Goal: Task Accomplishment & Management: Use online tool/utility

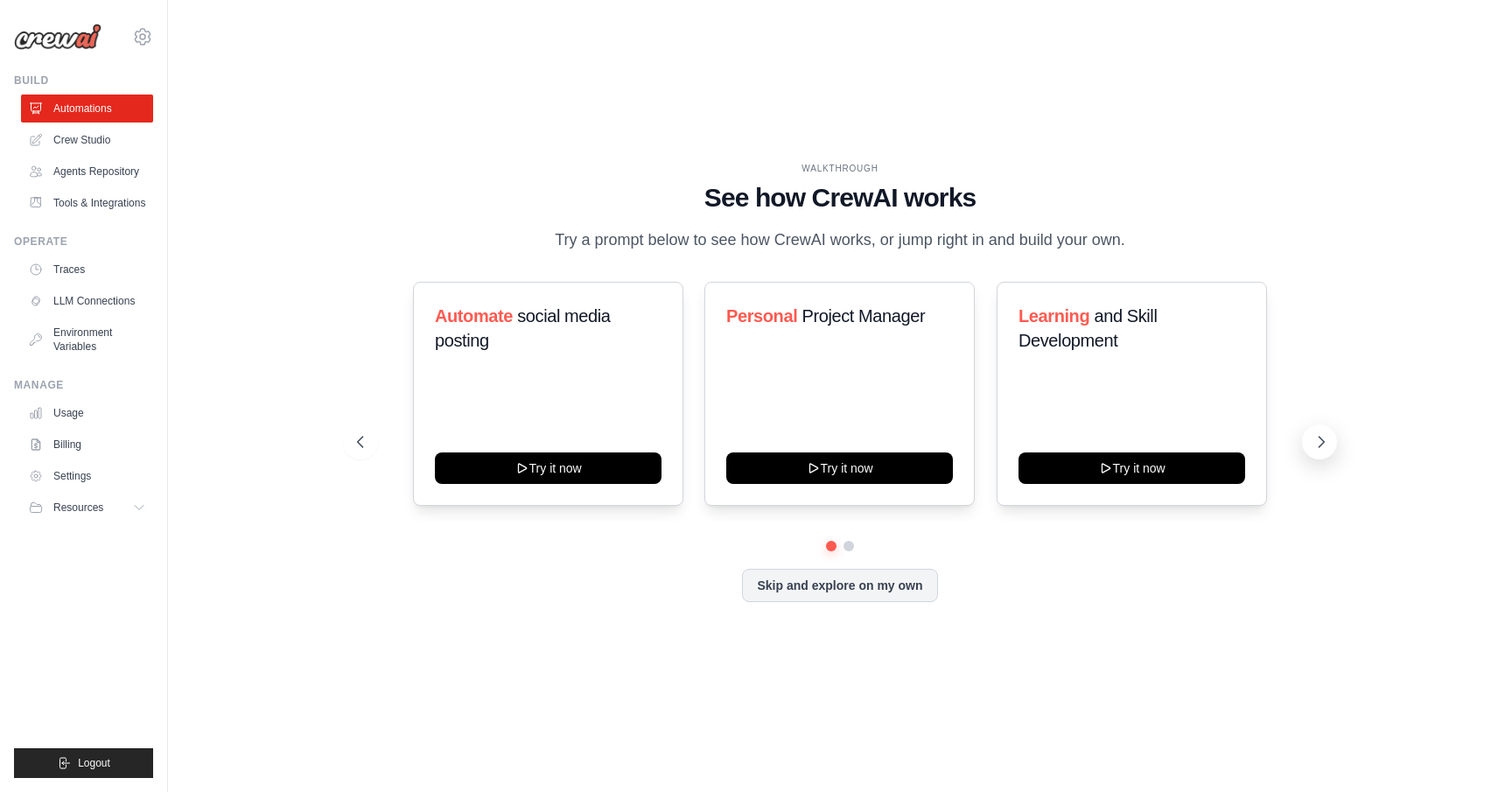
click at [1319, 442] on icon at bounding box center [1321, 441] width 18 height 18
click at [86, 296] on link "LLM Connections" at bounding box center [89, 301] width 132 height 28
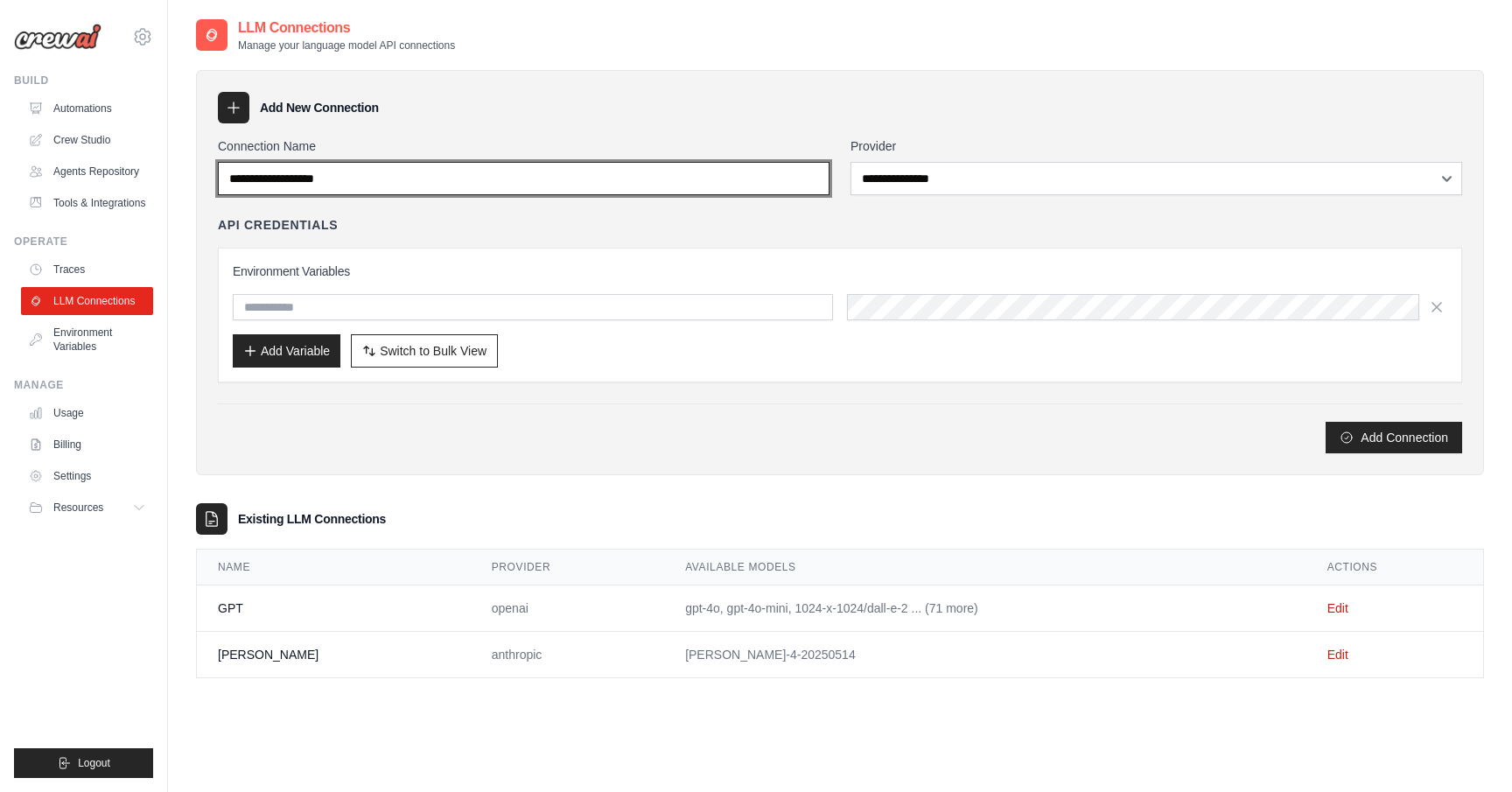
click at [411, 171] on input "Connection Name" at bounding box center [524, 178] width 611 height 33
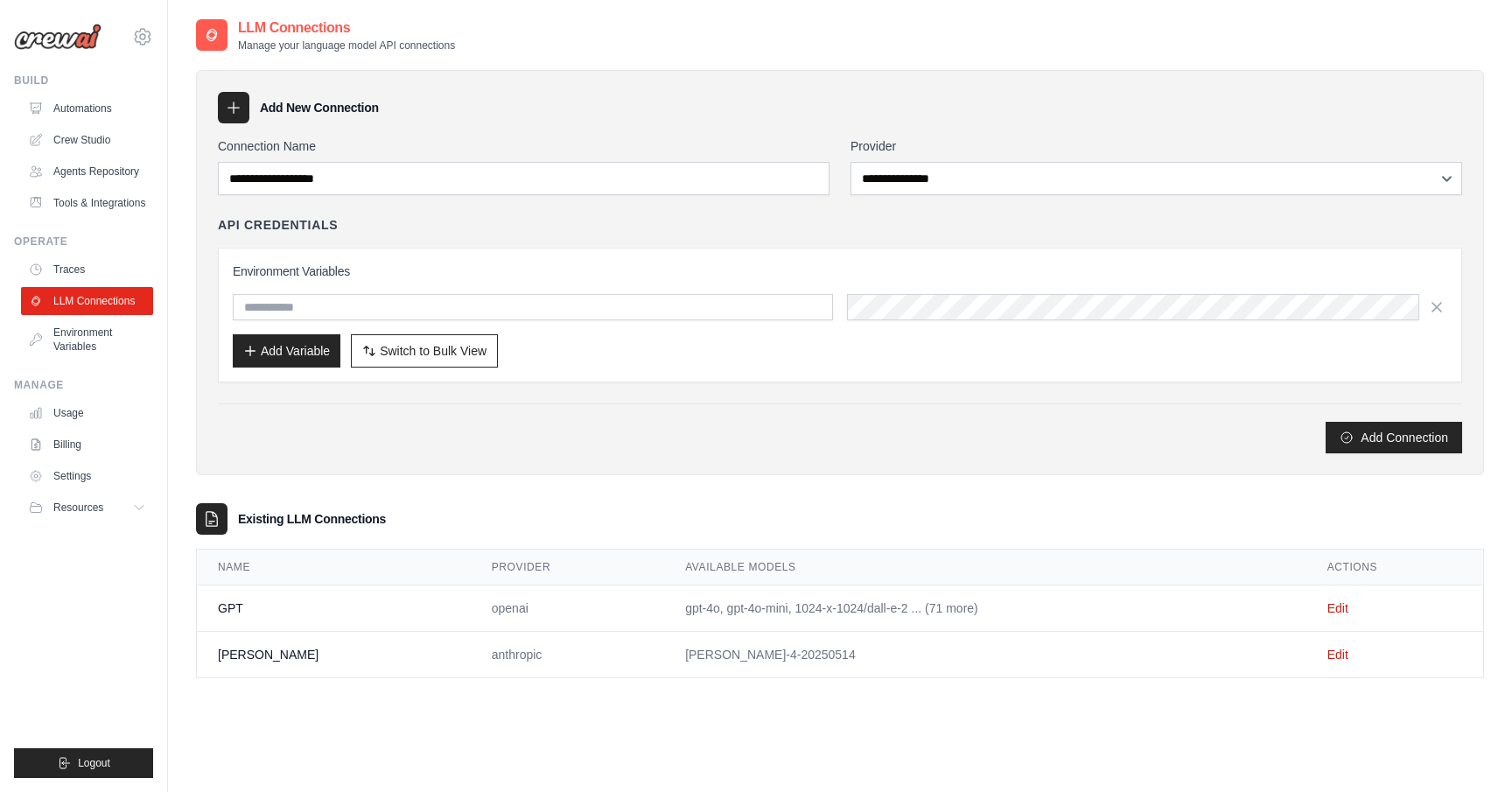
click at [447, 135] on div "**********" at bounding box center [839, 272] width 1288 height 405
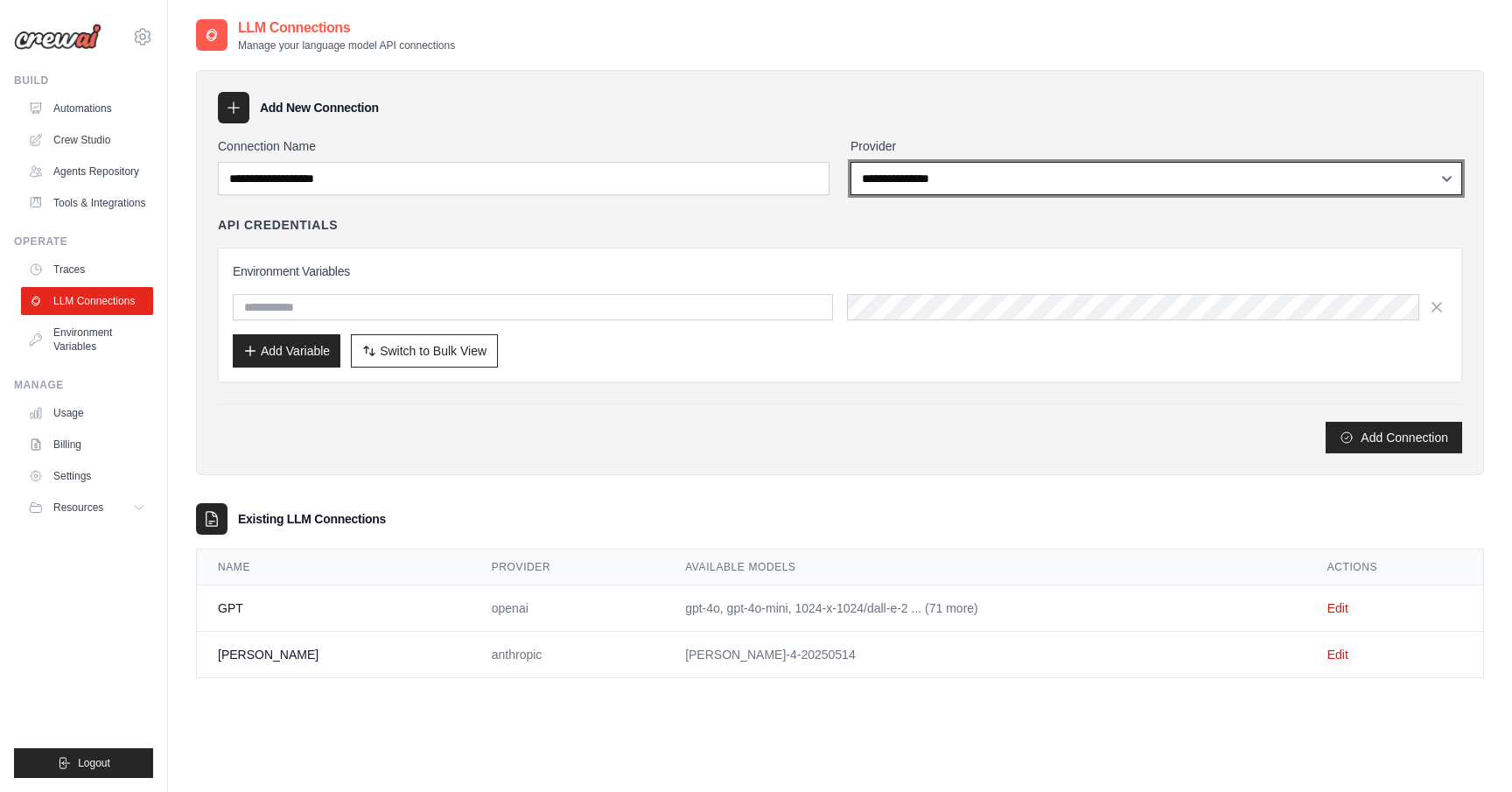
click at [985, 184] on select "**********" at bounding box center [1156, 178] width 611 height 33
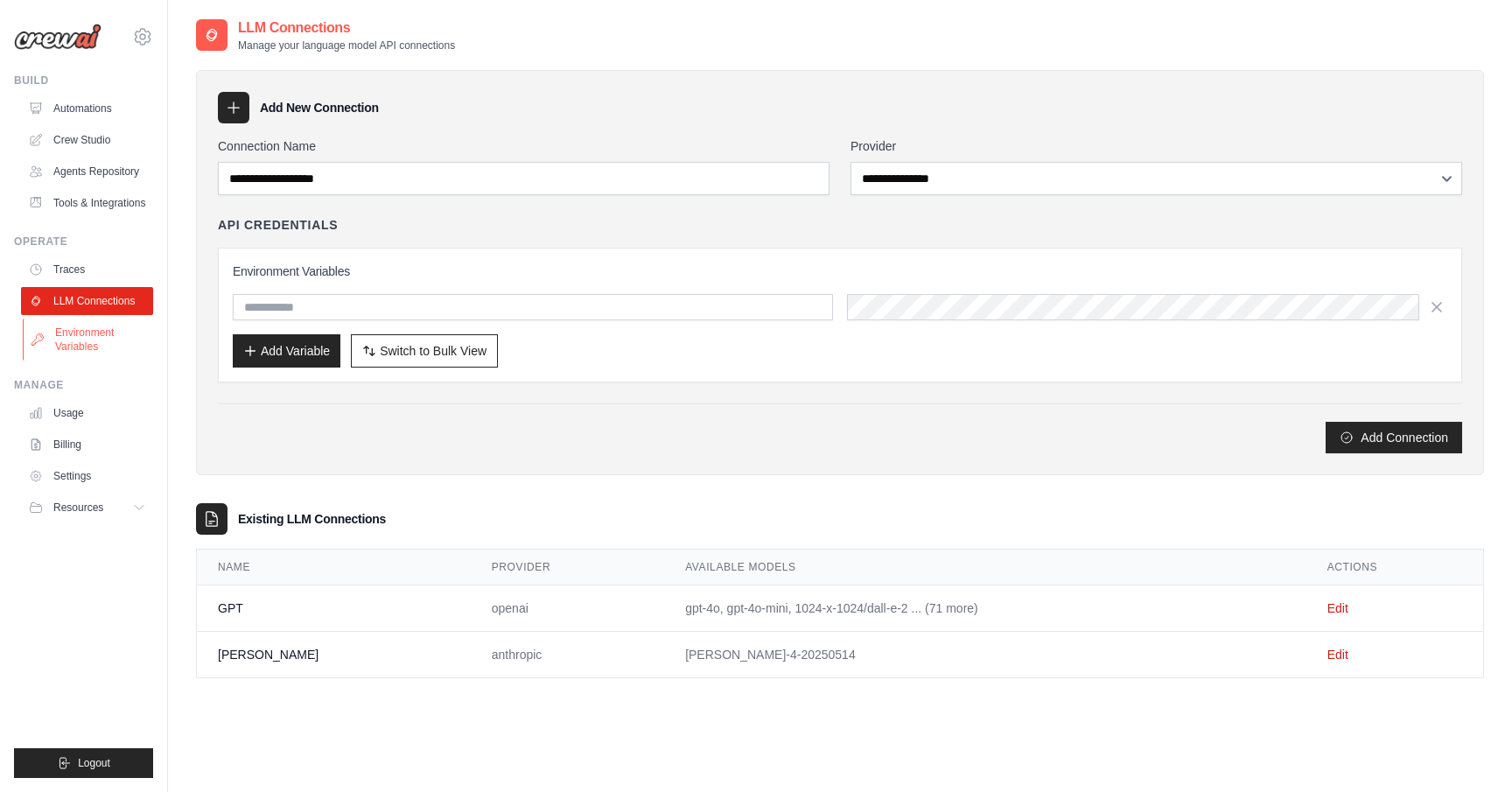
click at [89, 339] on link "Environment Variables" at bounding box center [89, 339] width 132 height 42
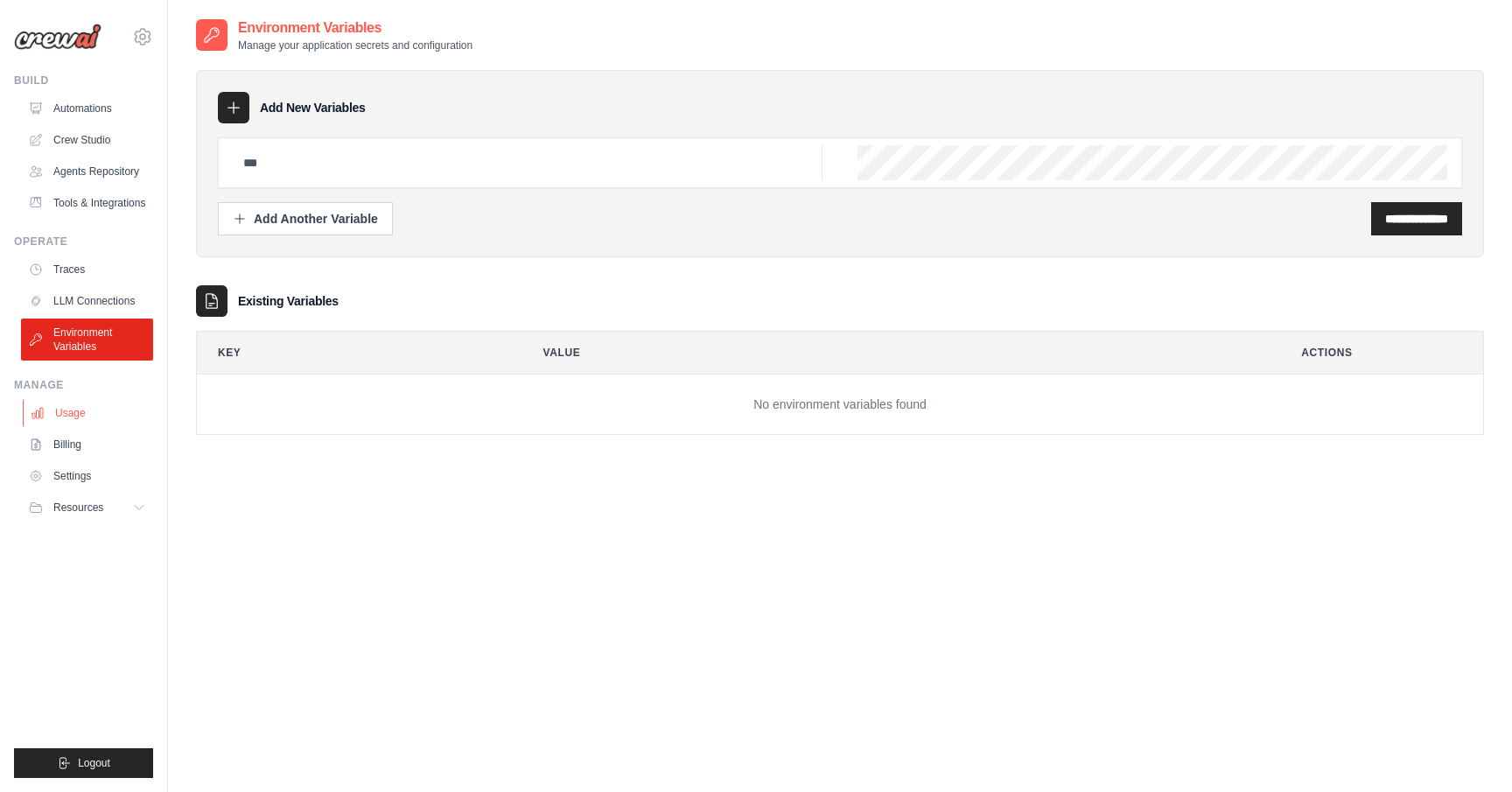
click at [70, 415] on link "Usage" at bounding box center [89, 413] width 132 height 28
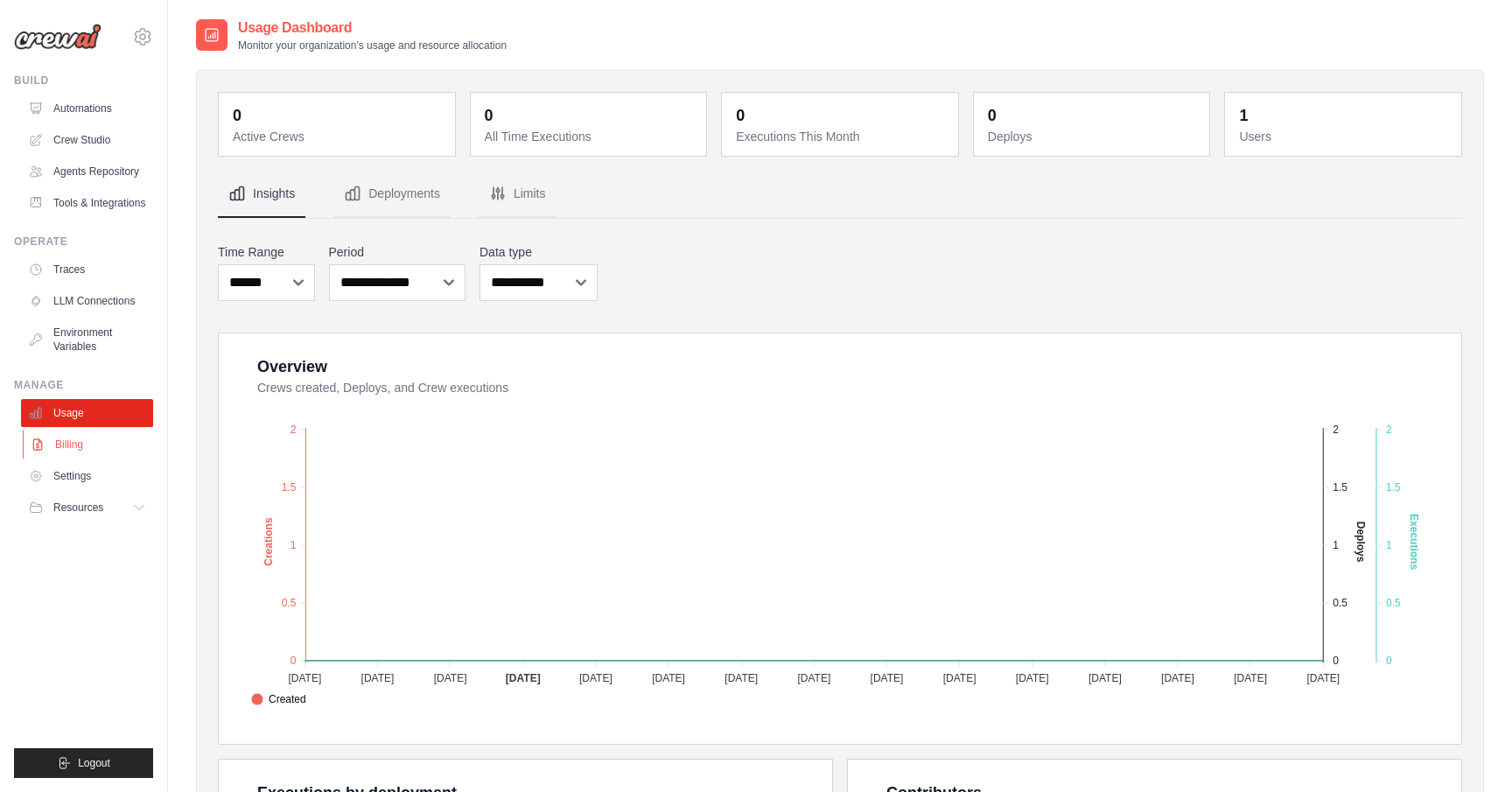
click at [68, 442] on link "Billing" at bounding box center [89, 444] width 132 height 28
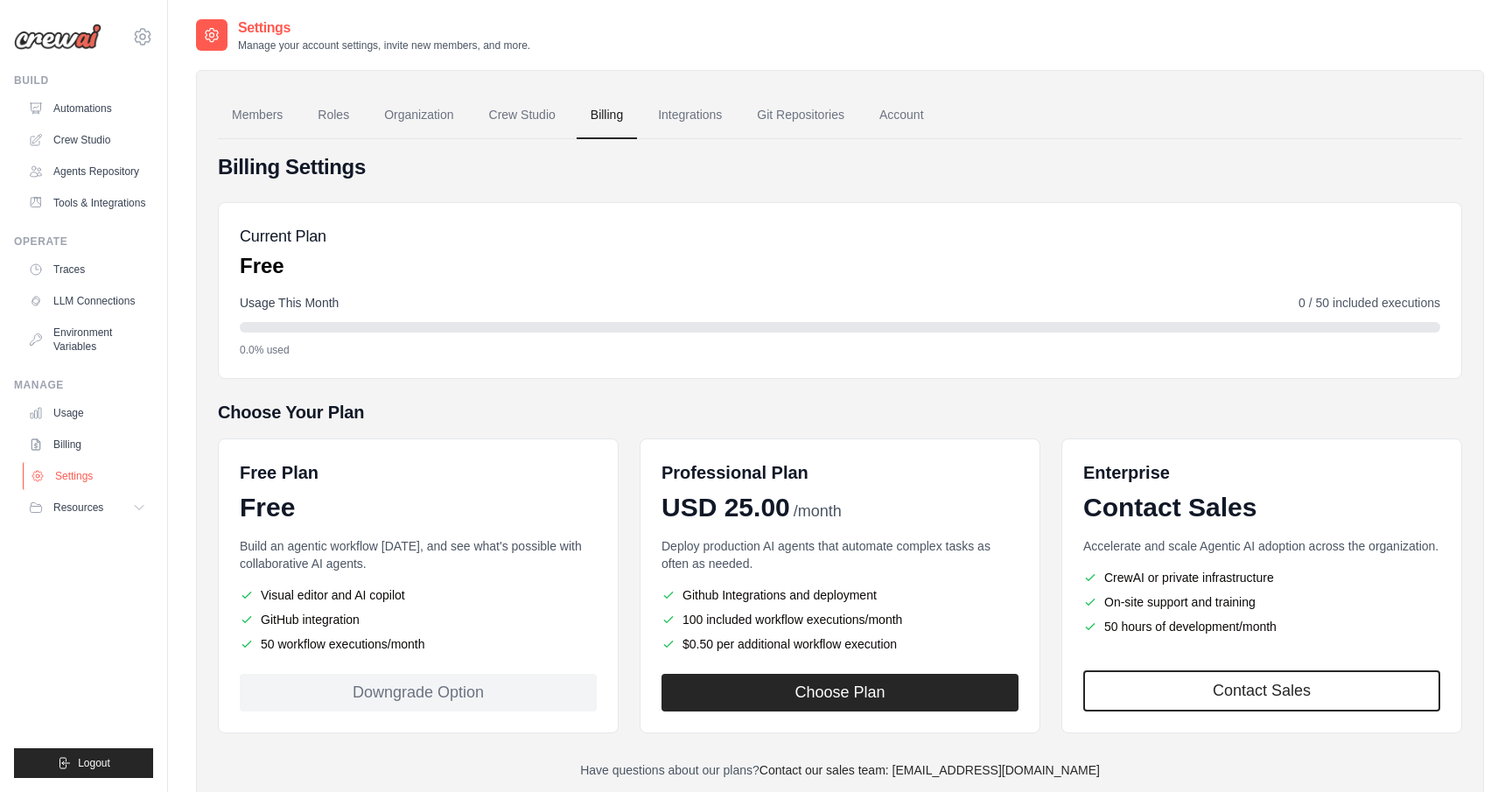
click at [74, 473] on link "Settings" at bounding box center [89, 476] width 132 height 28
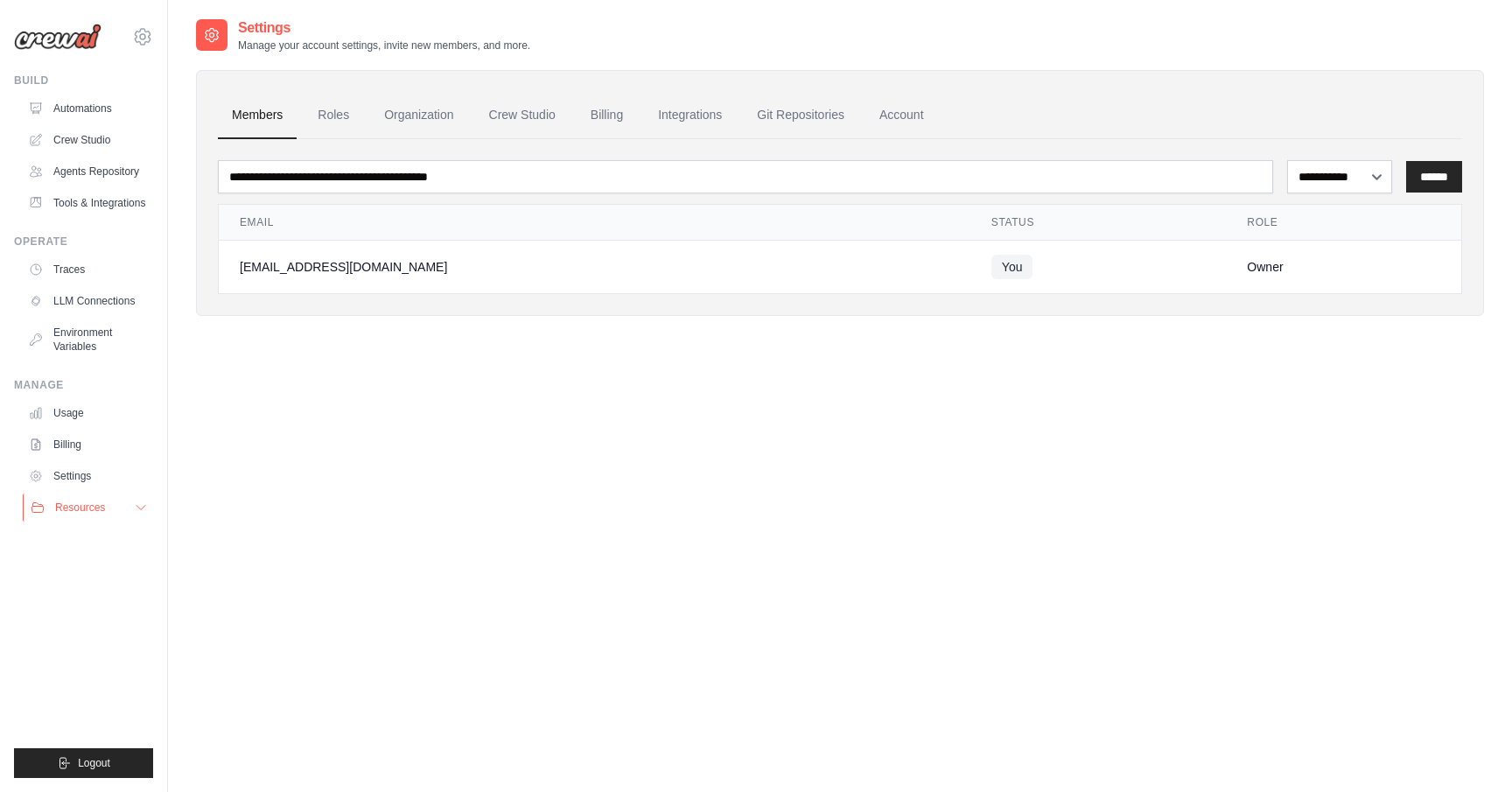
click at [77, 505] on span "Resources" at bounding box center [79, 508] width 50 height 14
click at [80, 536] on span "Documentation" at bounding box center [97, 537] width 71 height 14
click at [87, 133] on link "Crew Studio" at bounding box center [89, 140] width 132 height 28
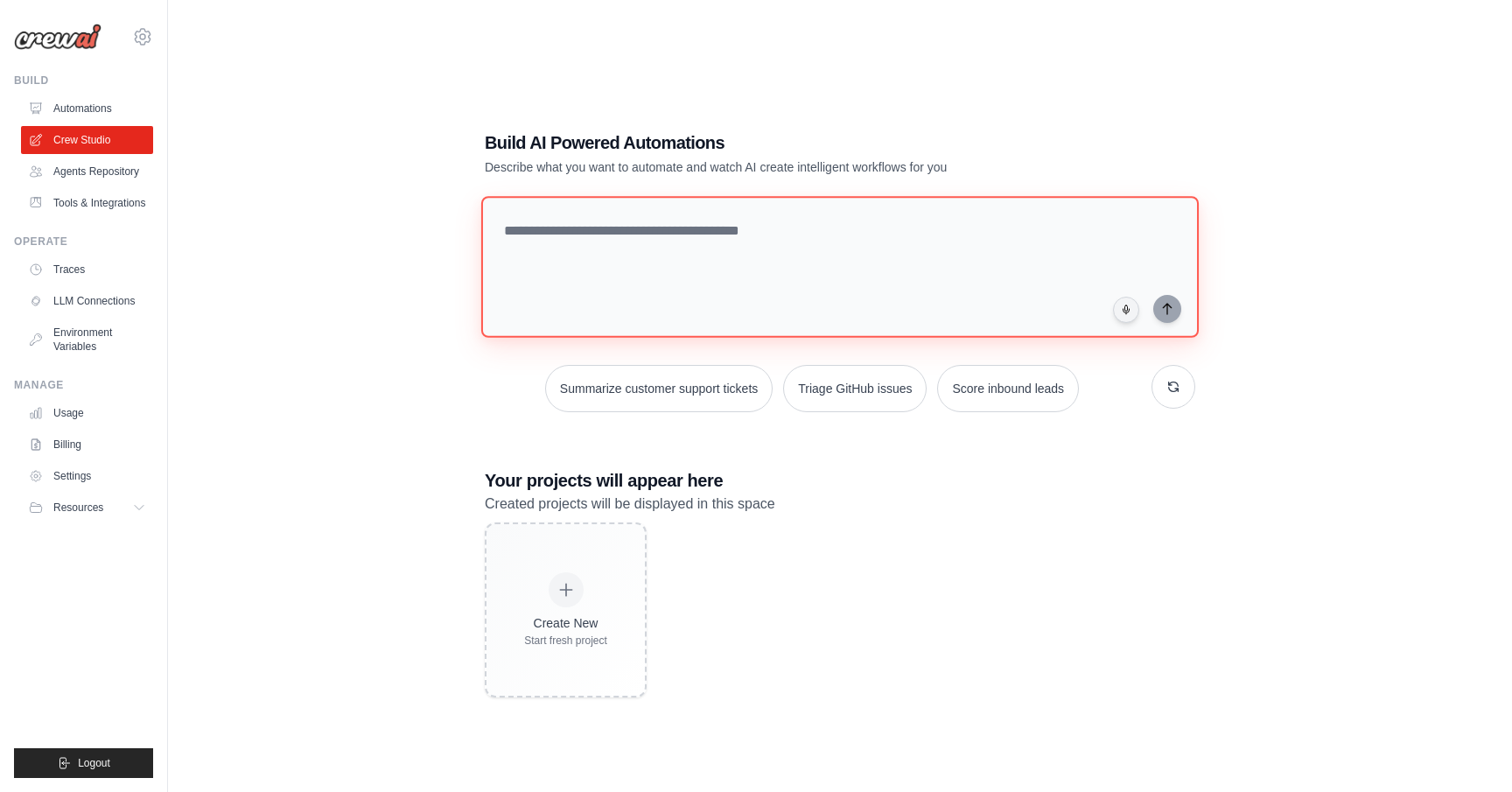
click at [541, 248] on textarea at bounding box center [839, 267] width 717 height 142
paste textarea "**********"
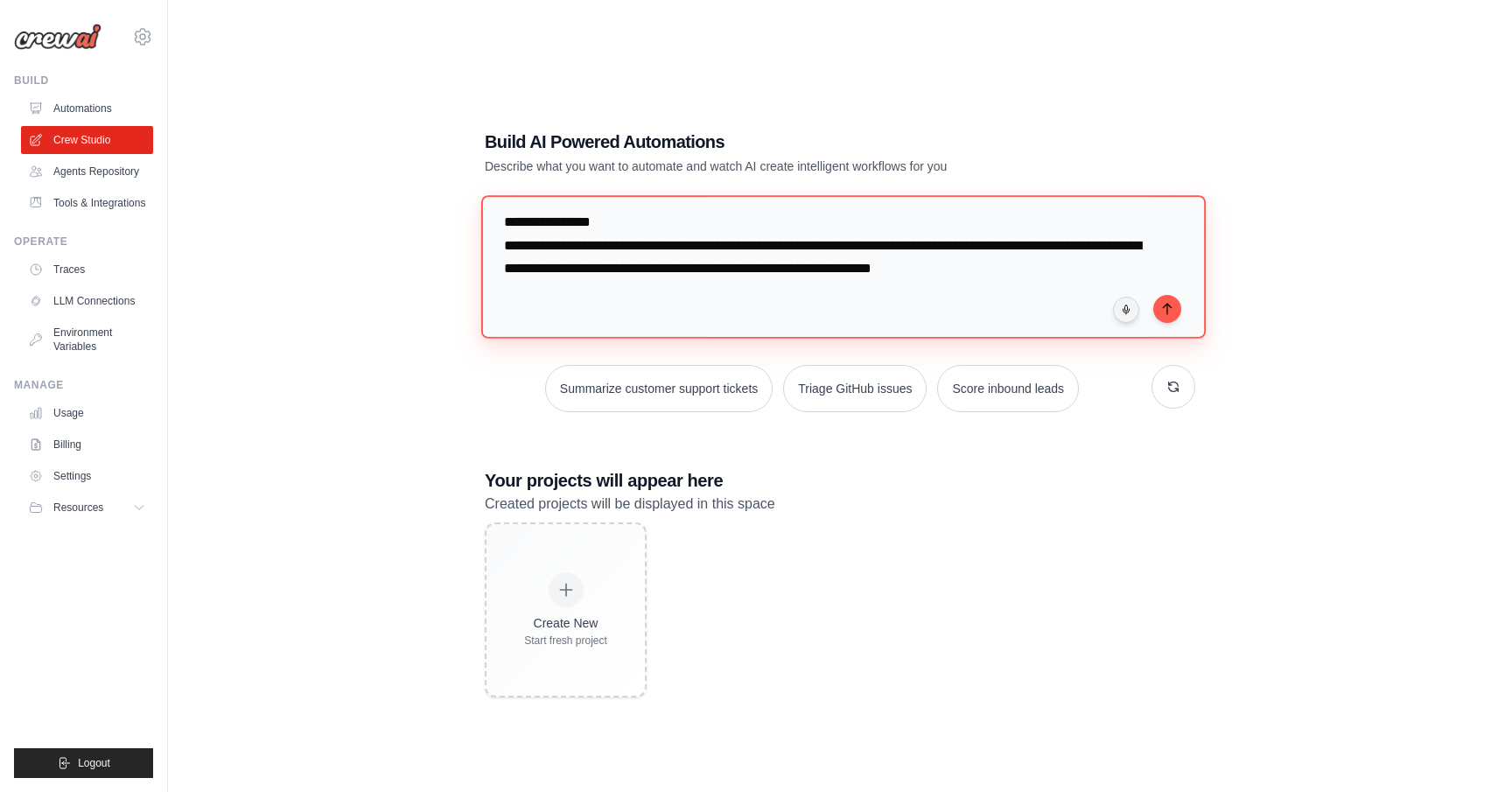
scroll to position [1055, 0]
type textarea "**********"
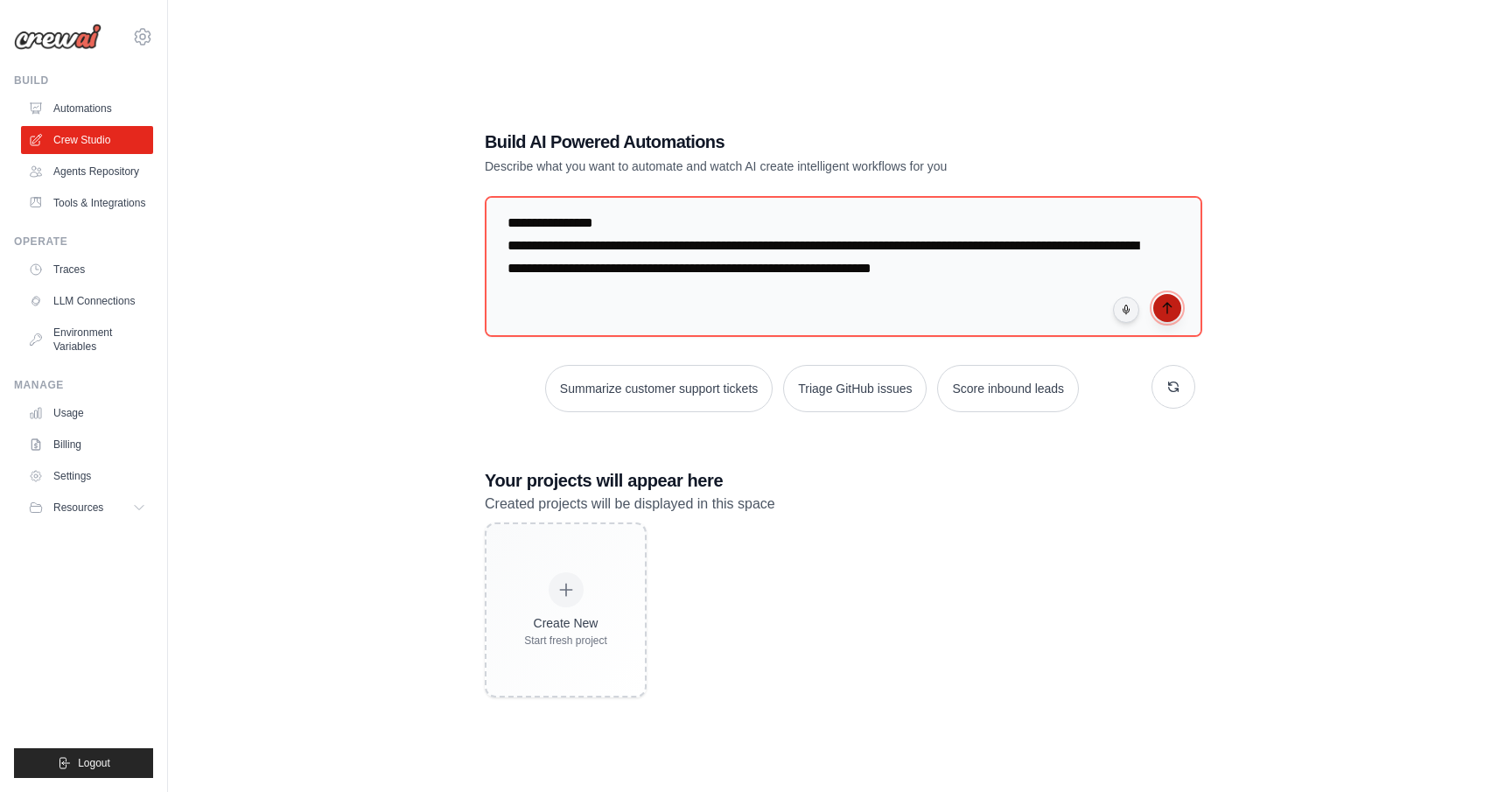
click at [1169, 313] on icon "submit" at bounding box center [1167, 307] width 14 height 14
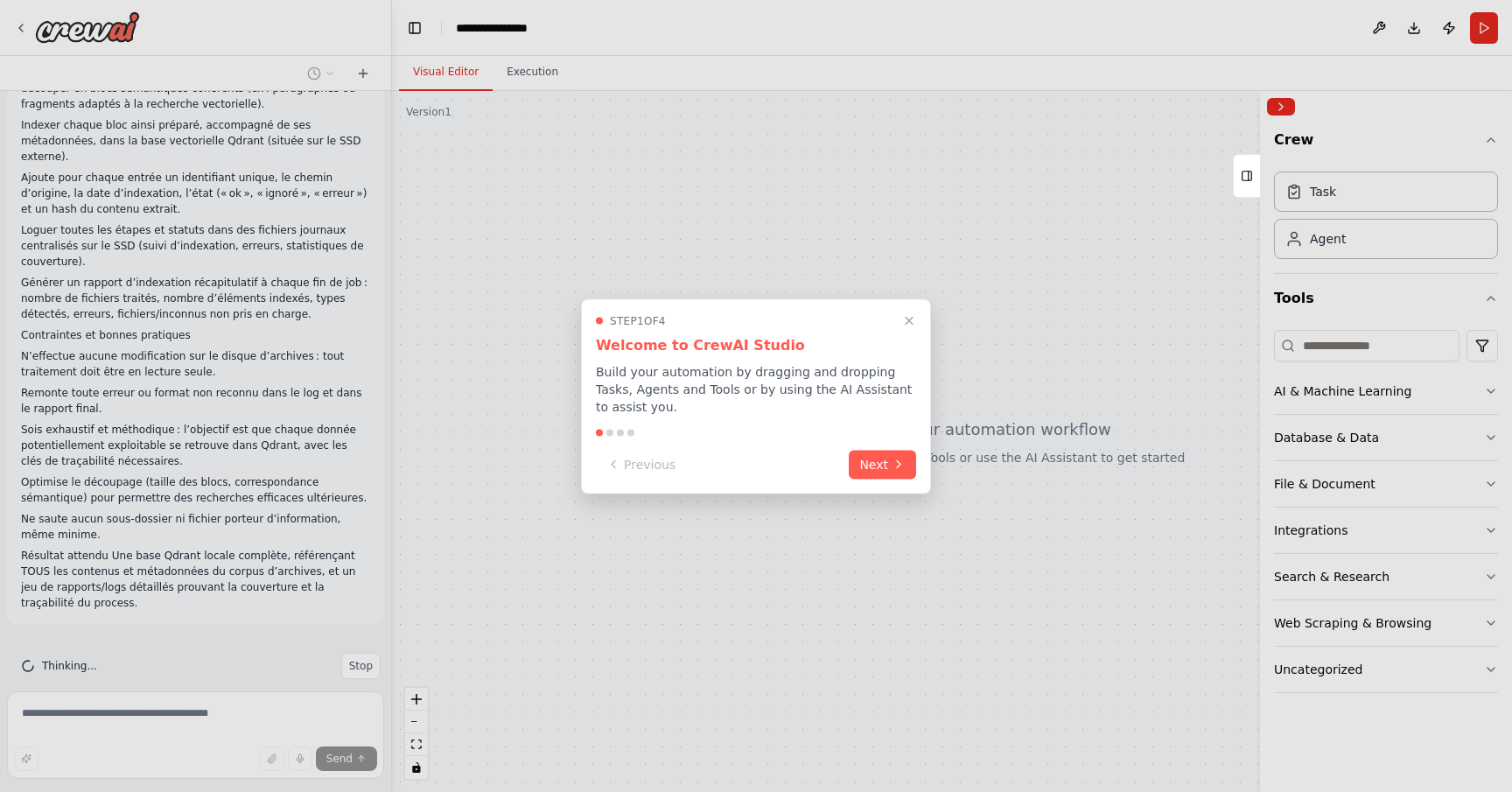
scroll to position [291, 0]
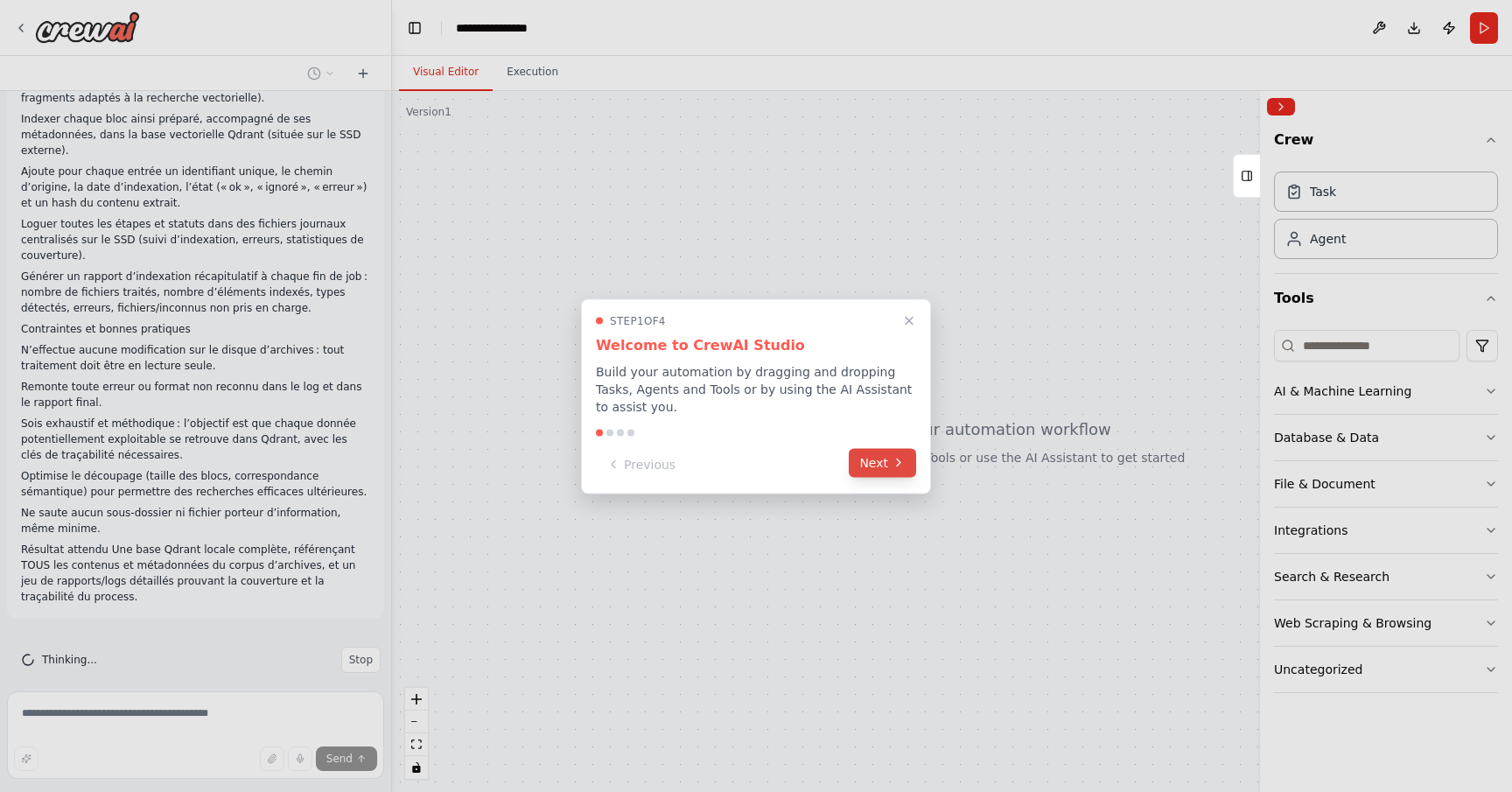
click at [874, 471] on button "Next" at bounding box center [882, 462] width 67 height 29
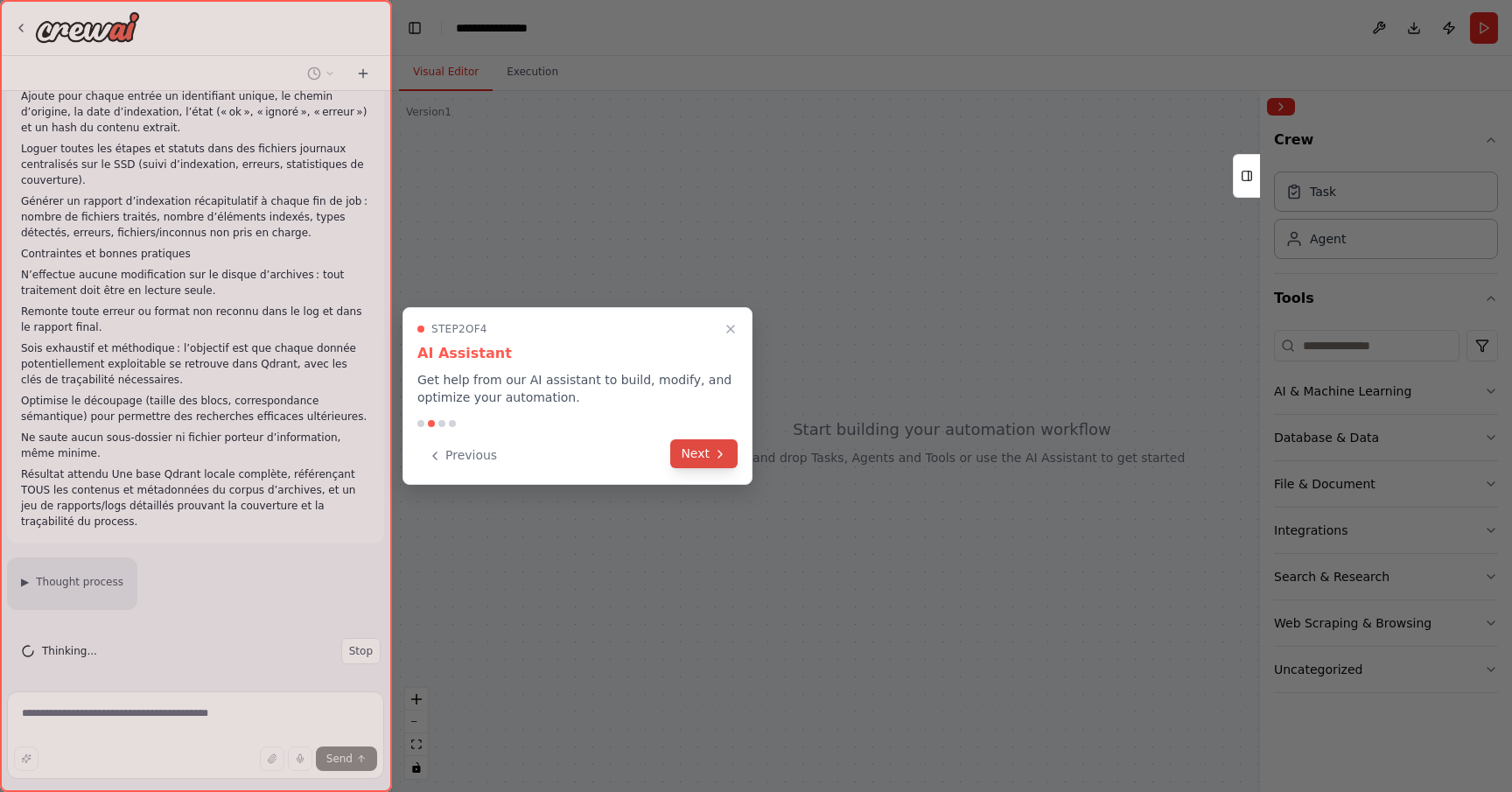
click at [701, 456] on button "Next" at bounding box center [703, 454] width 67 height 29
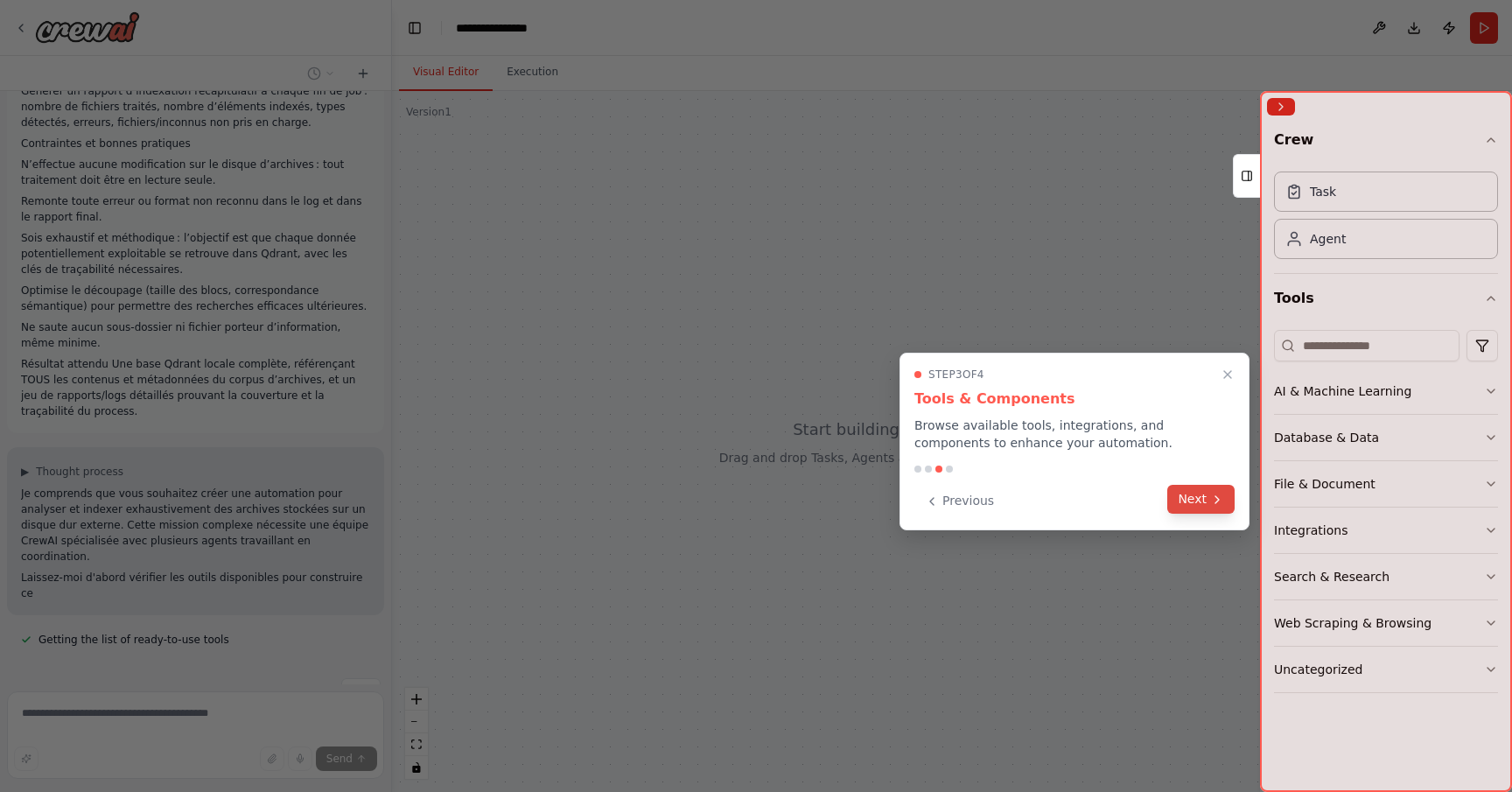
scroll to position [492, 0]
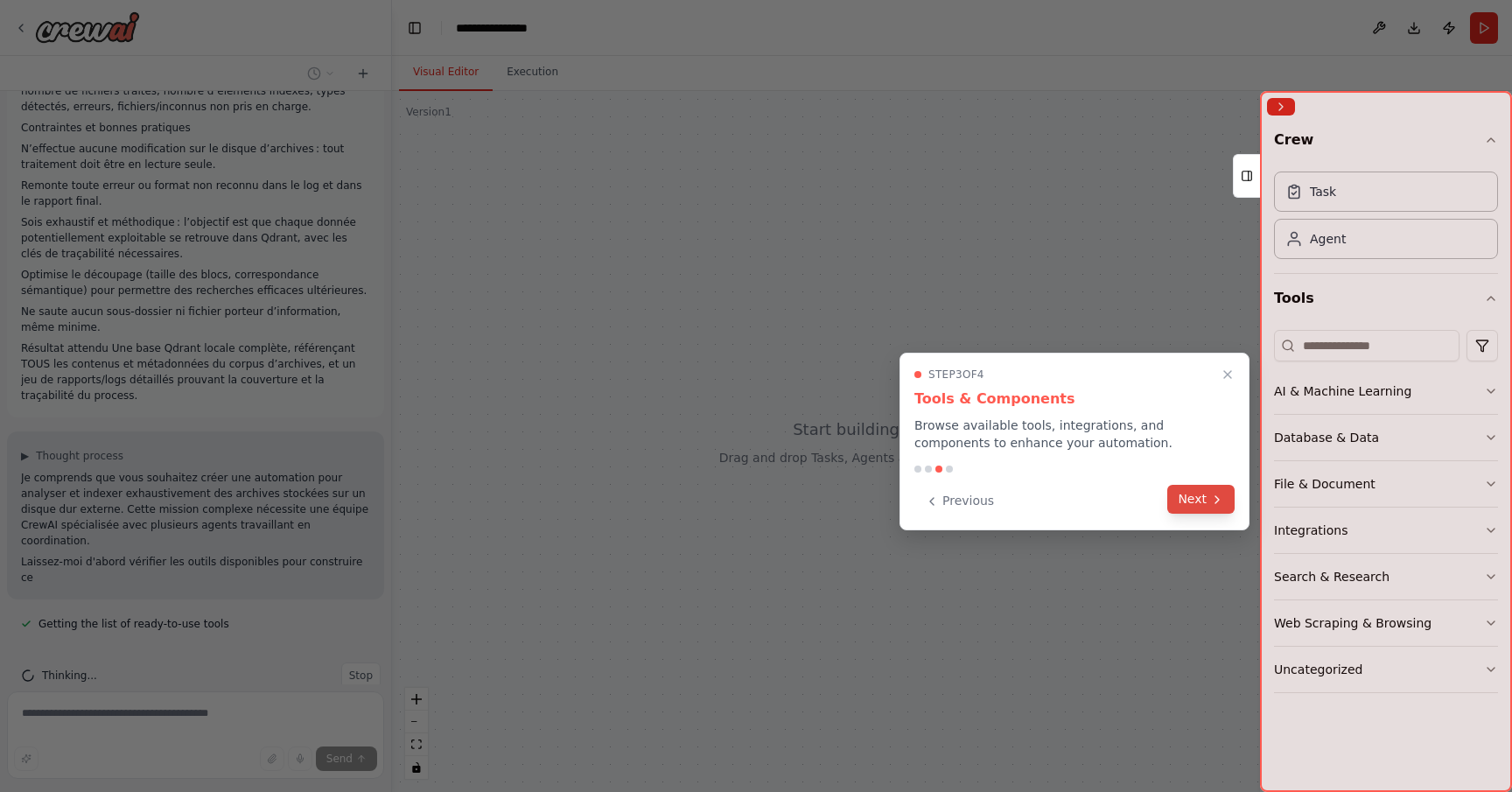
click at [1199, 501] on button "Next" at bounding box center [1200, 499] width 67 height 29
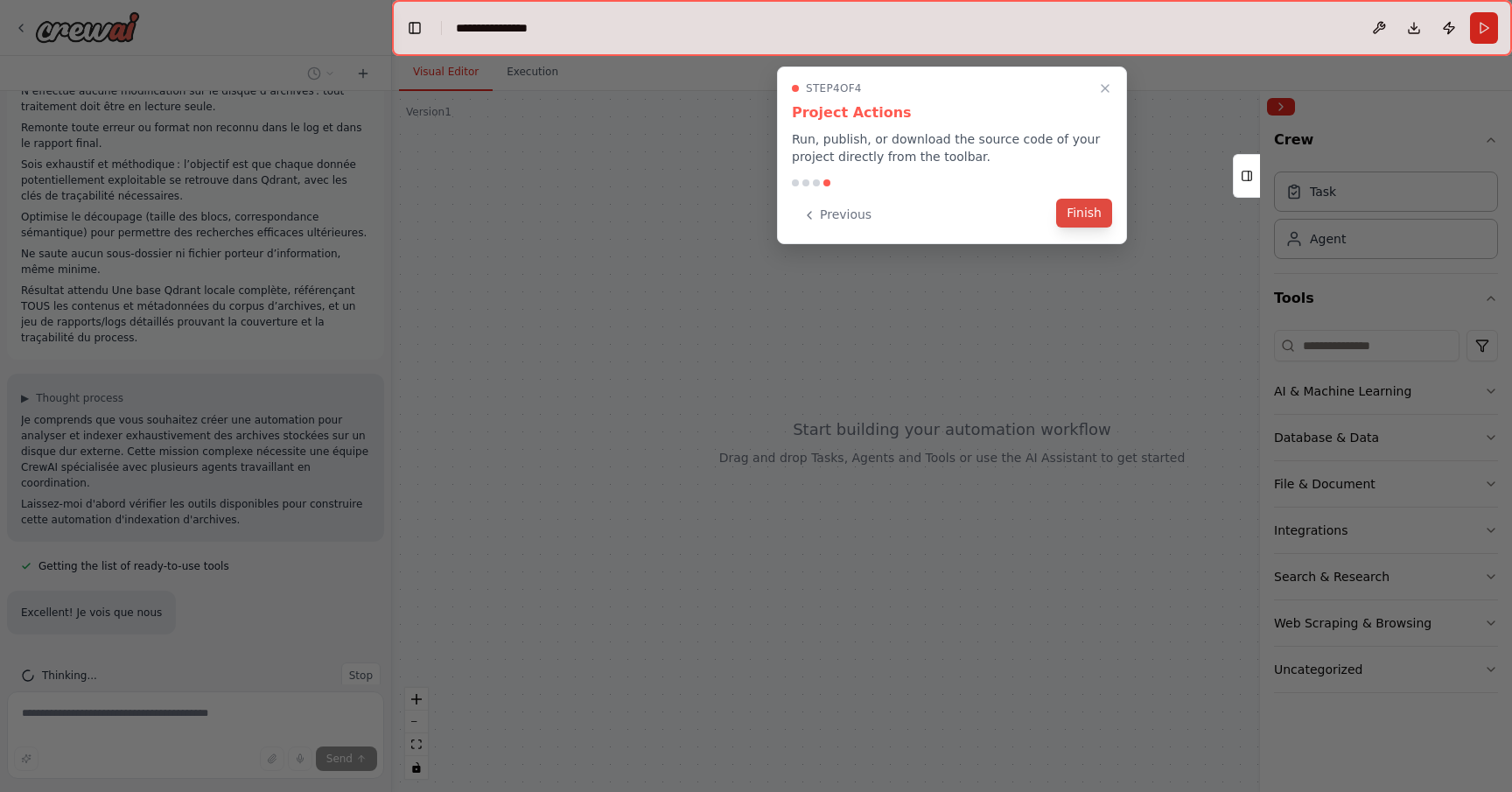
click at [1084, 214] on button "Finish" at bounding box center [1083, 213] width 56 height 29
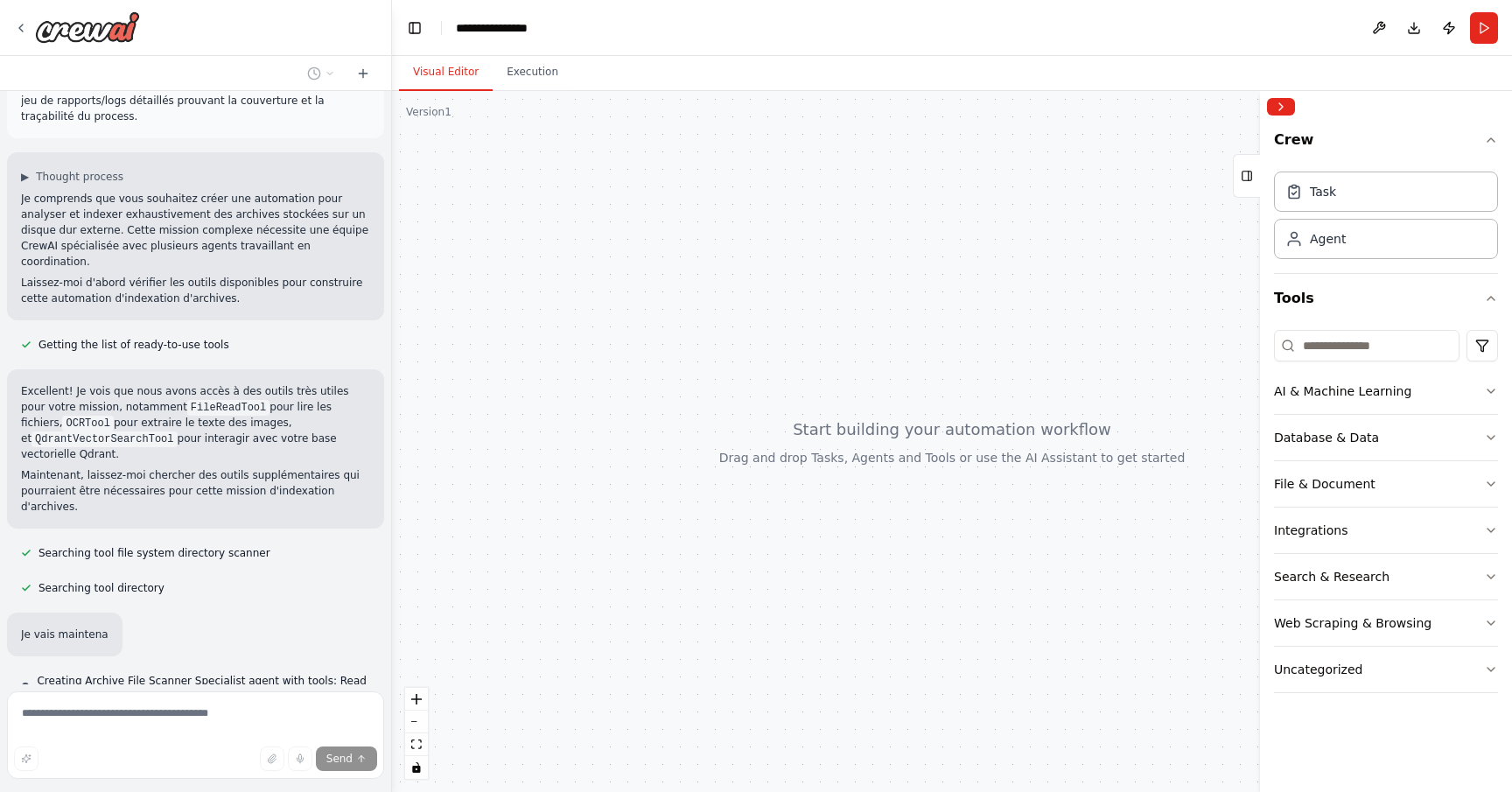
scroll to position [778, 0]
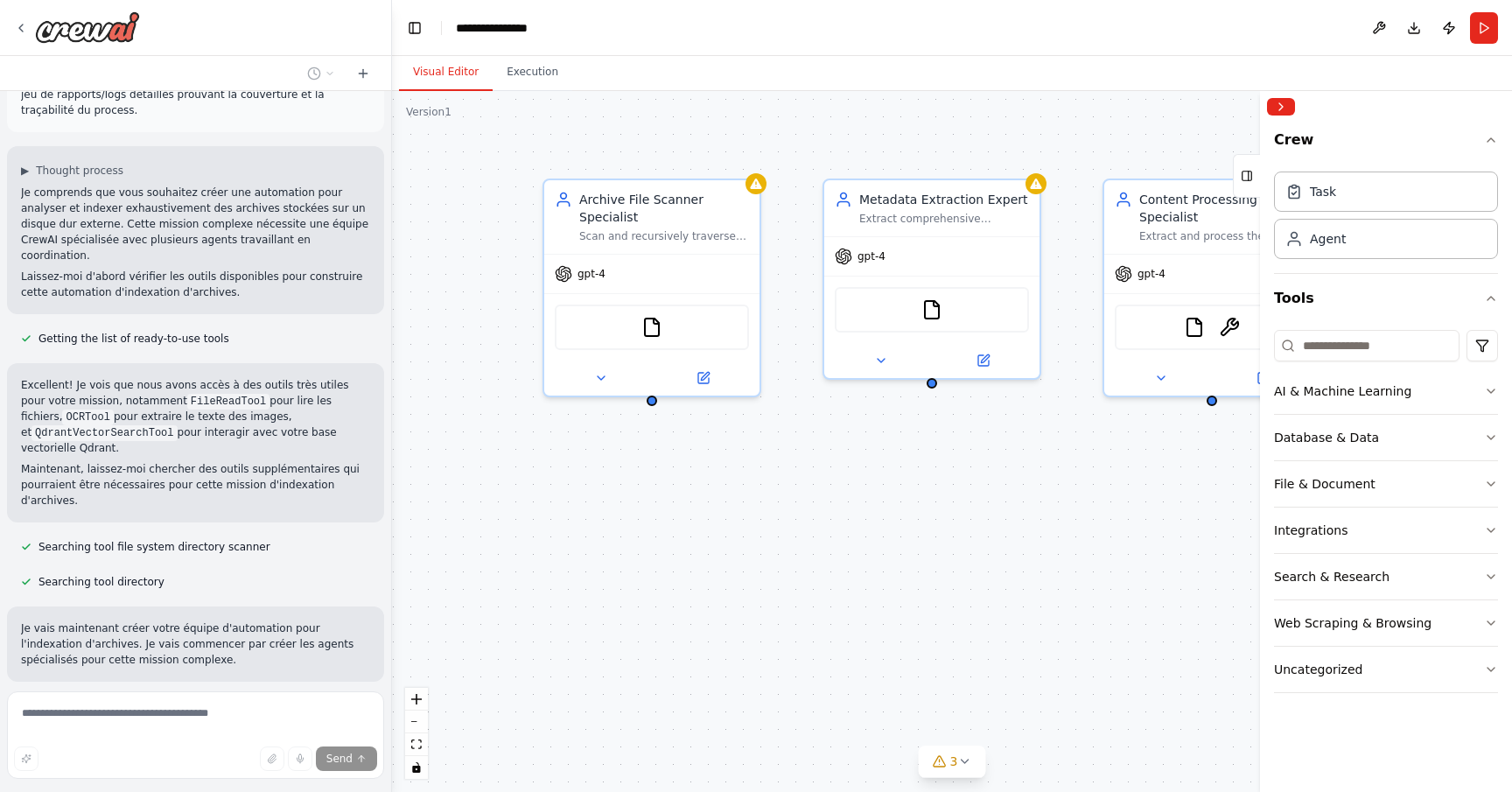
drag, startPoint x: 1045, startPoint y: 526, endPoint x: 779, endPoint y: 527, distance: 266.0
click at [779, 527] on div "Archive File Scanner Specialist Scan and recursively traverse all folders and f…" at bounding box center [952, 441] width 1120 height 701
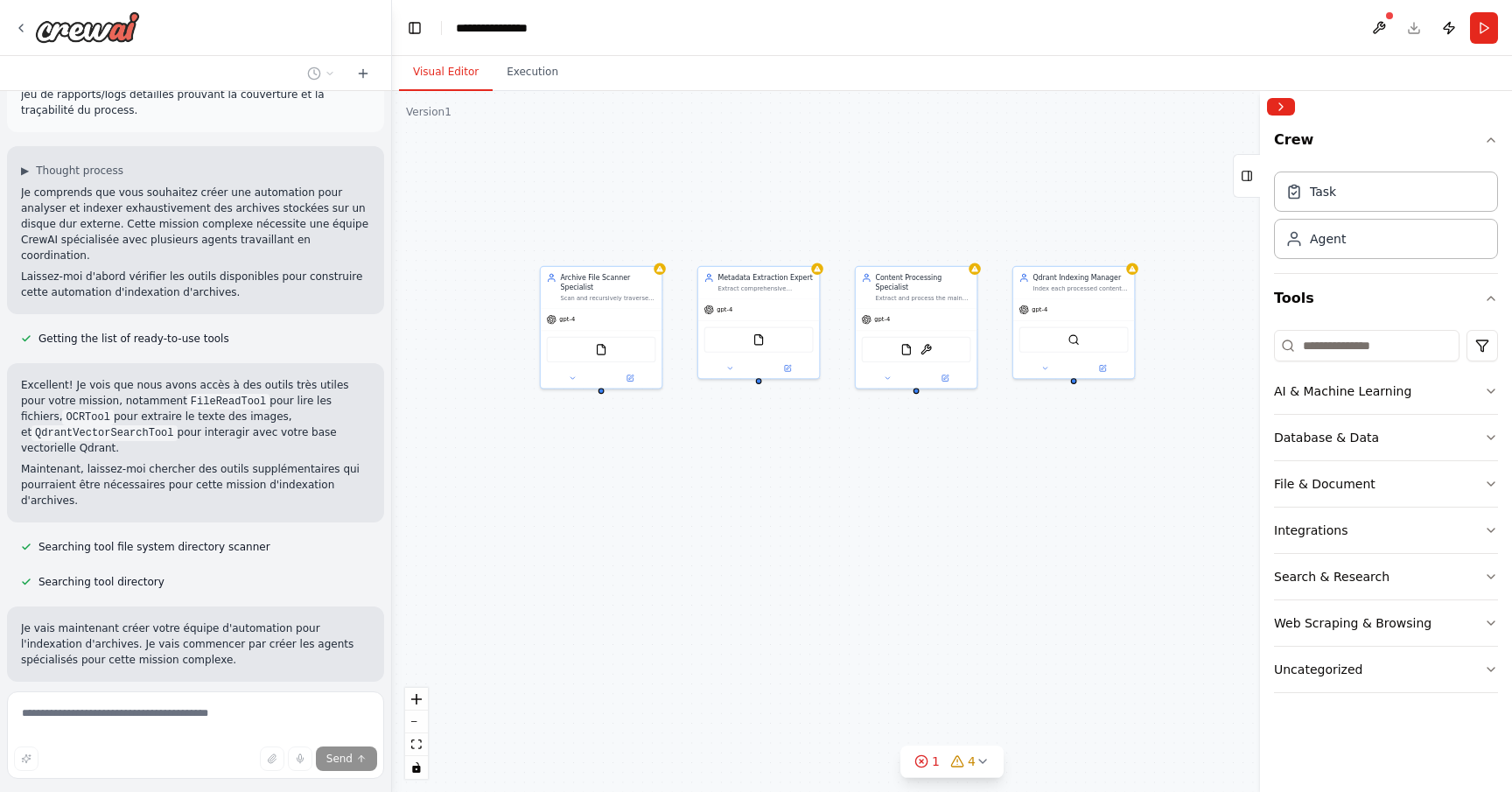
drag, startPoint x: 964, startPoint y: 545, endPoint x: 820, endPoint y: 477, distance: 159.2
click at [820, 477] on div "Archive File Scanner Specialist Scan and recursively traverse all folders and f…" at bounding box center [952, 441] width 1120 height 701
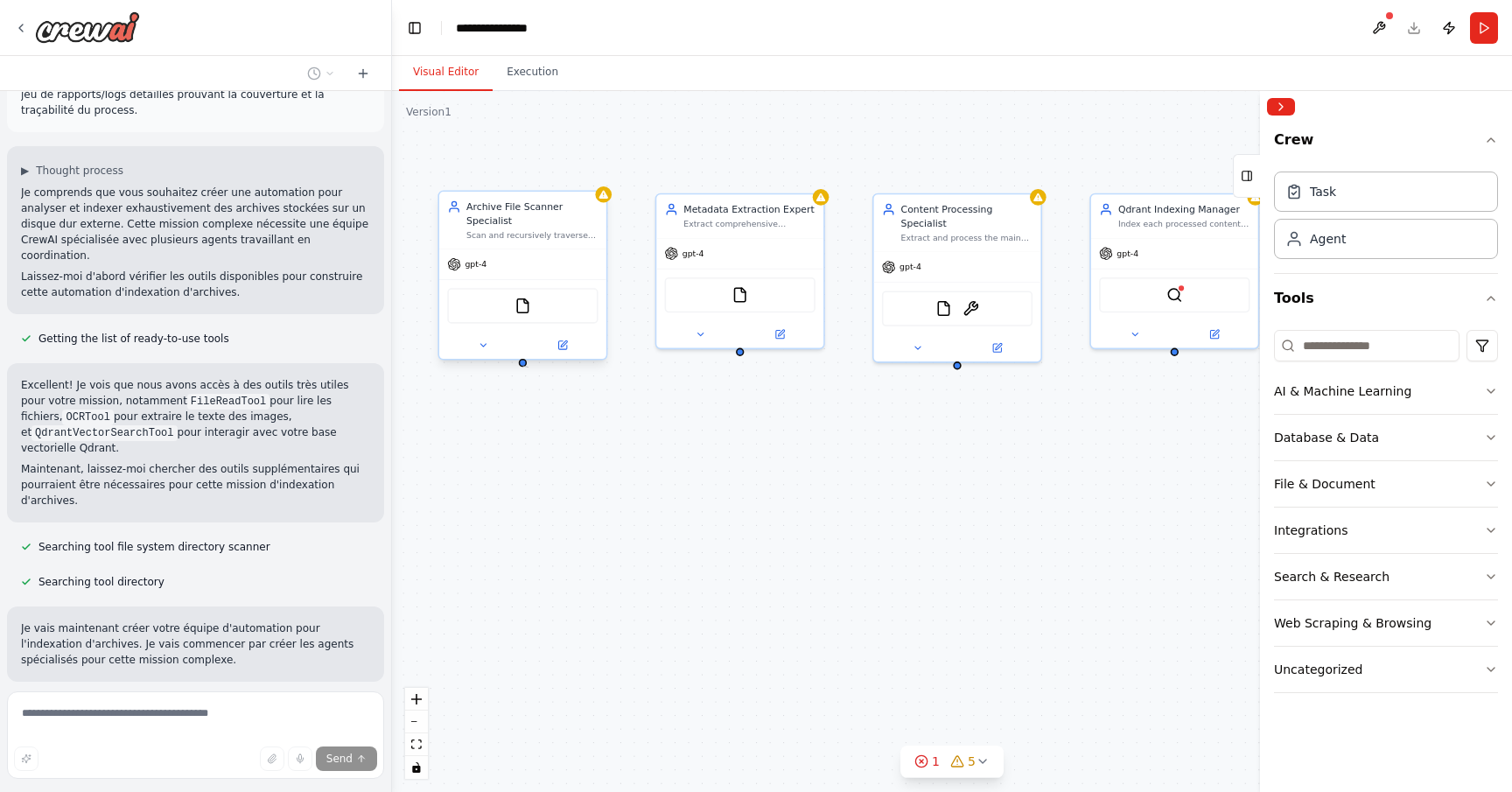
click at [524, 369] on div "Archive File Scanner Specialist Scan and recursively traverse all folders and f…" at bounding box center [952, 441] width 1120 height 701
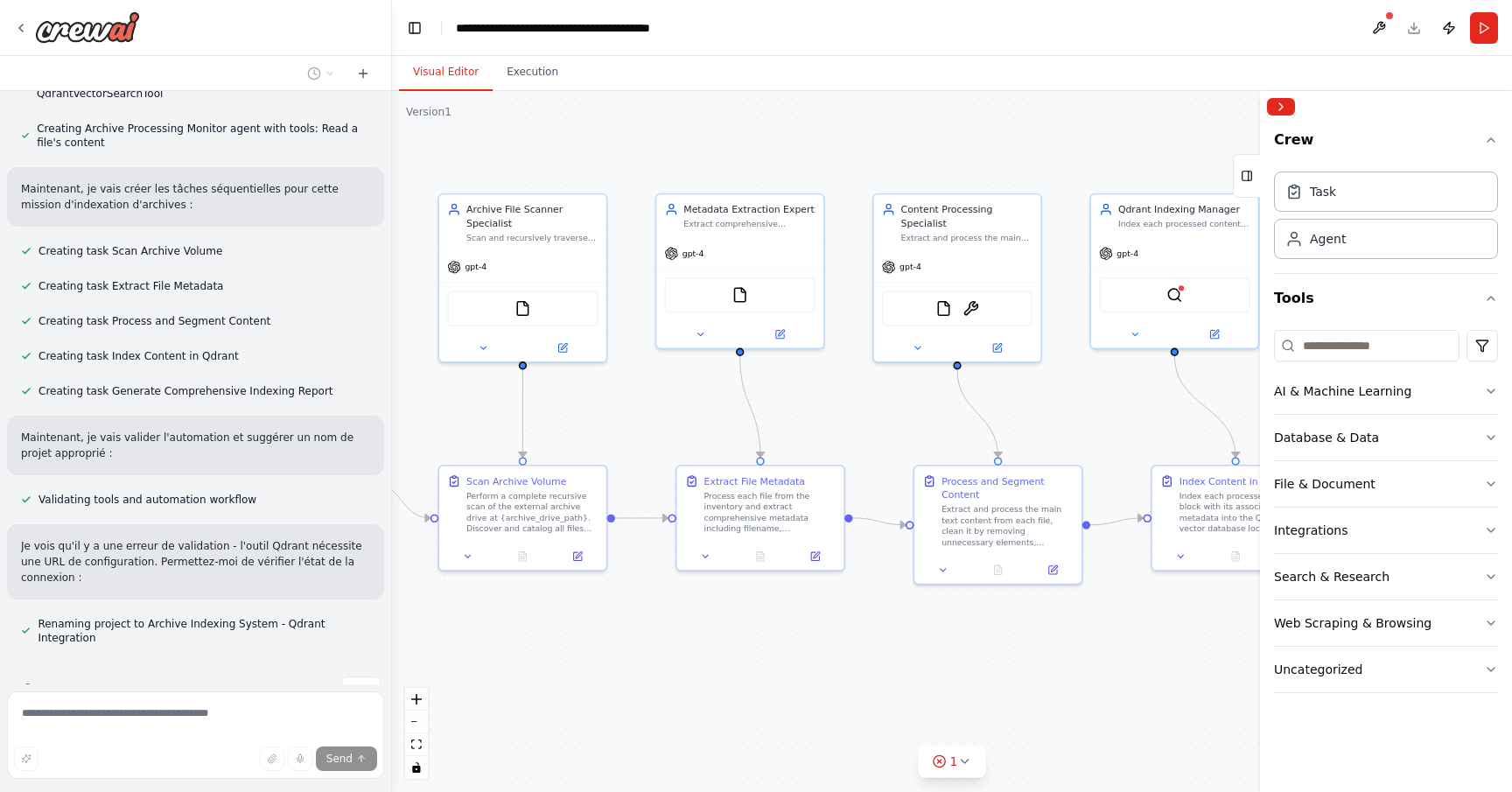
scroll to position [1593, 0]
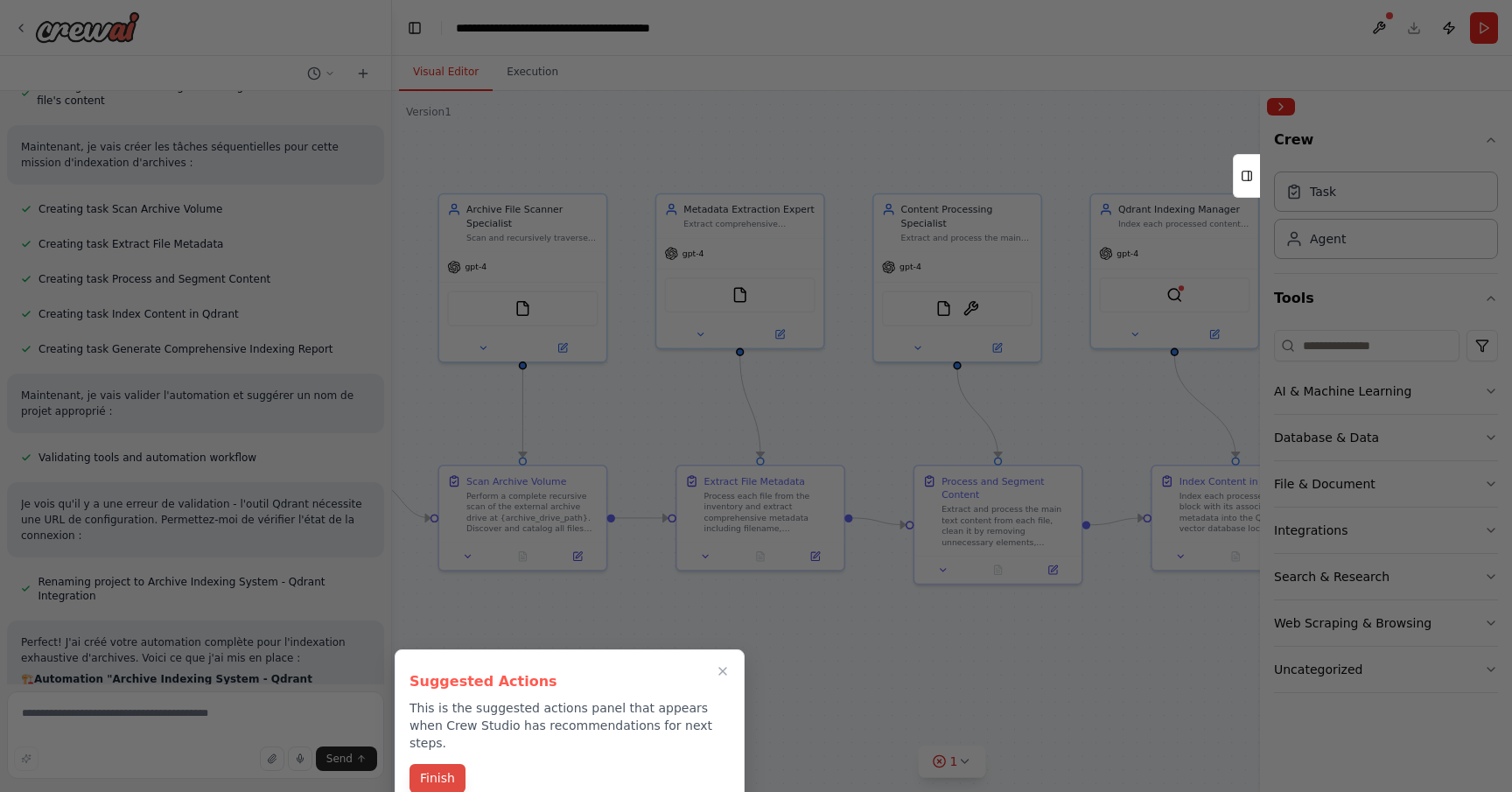
click at [442, 764] on button "Finish" at bounding box center [437, 778] width 56 height 29
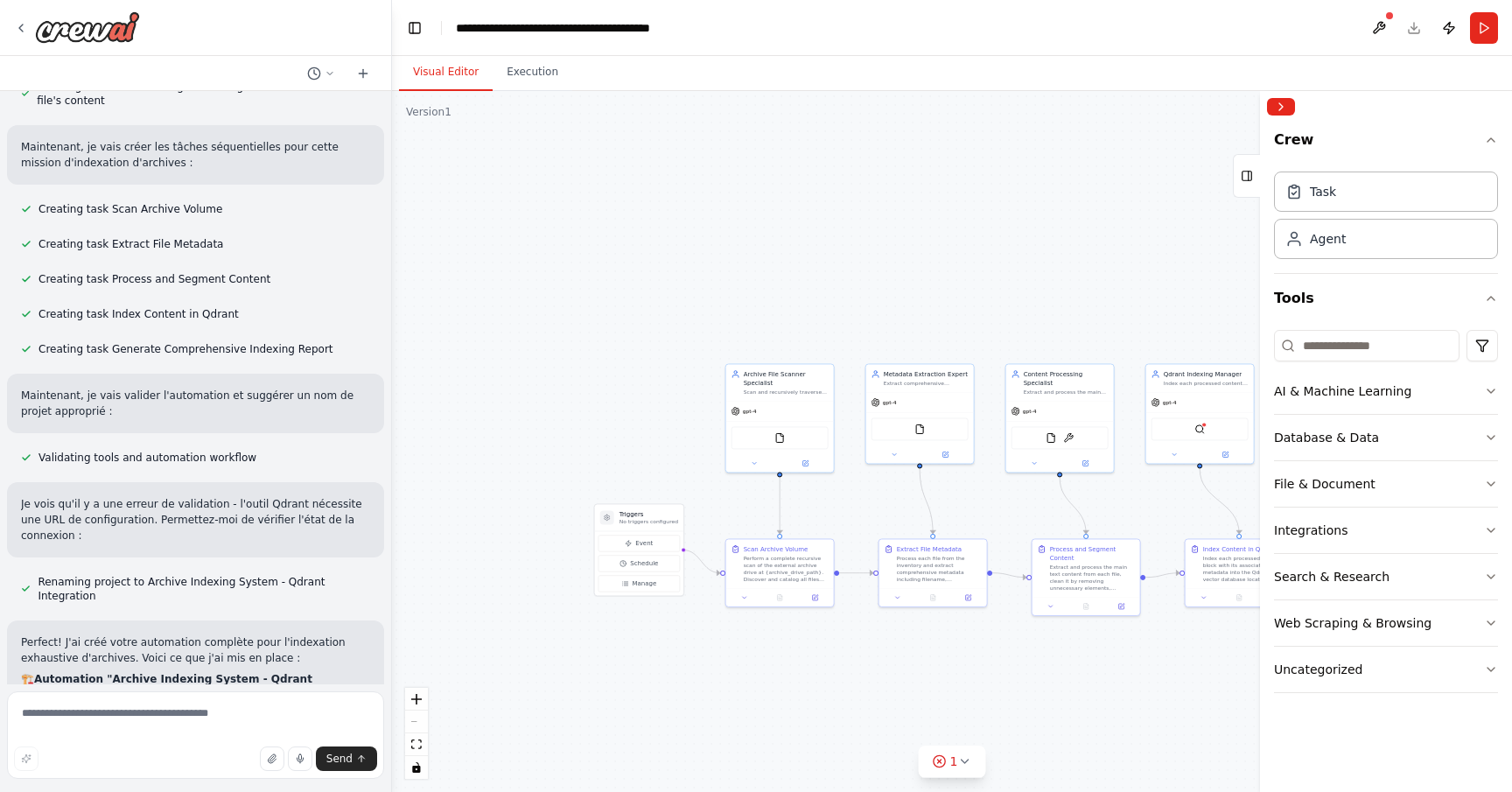
drag, startPoint x: 587, startPoint y: 656, endPoint x: 762, endPoint y: 657, distance: 175.0
click at [765, 657] on div ".deletable-edge-delete-btn { width: 20px; height: 20px; border: 0px solid #ffff…" at bounding box center [952, 441] width 1120 height 701
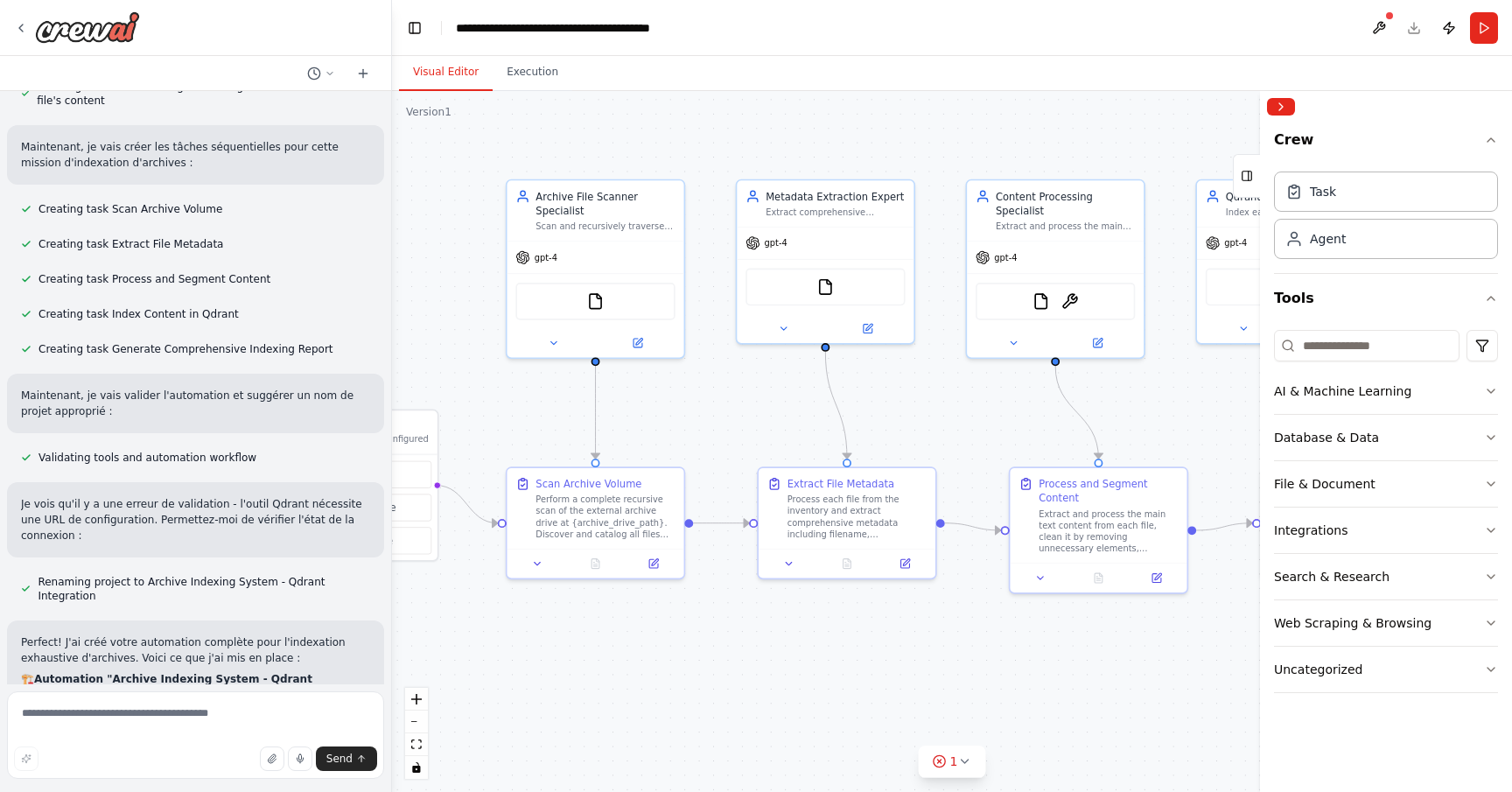
drag, startPoint x: 814, startPoint y: 628, endPoint x: 665, endPoint y: 627, distance: 149.0
click at [665, 627] on div ".deletable-edge-delete-btn { width: 20px; height: 20px; border: 0px solid #ffff…" at bounding box center [952, 441] width 1120 height 701
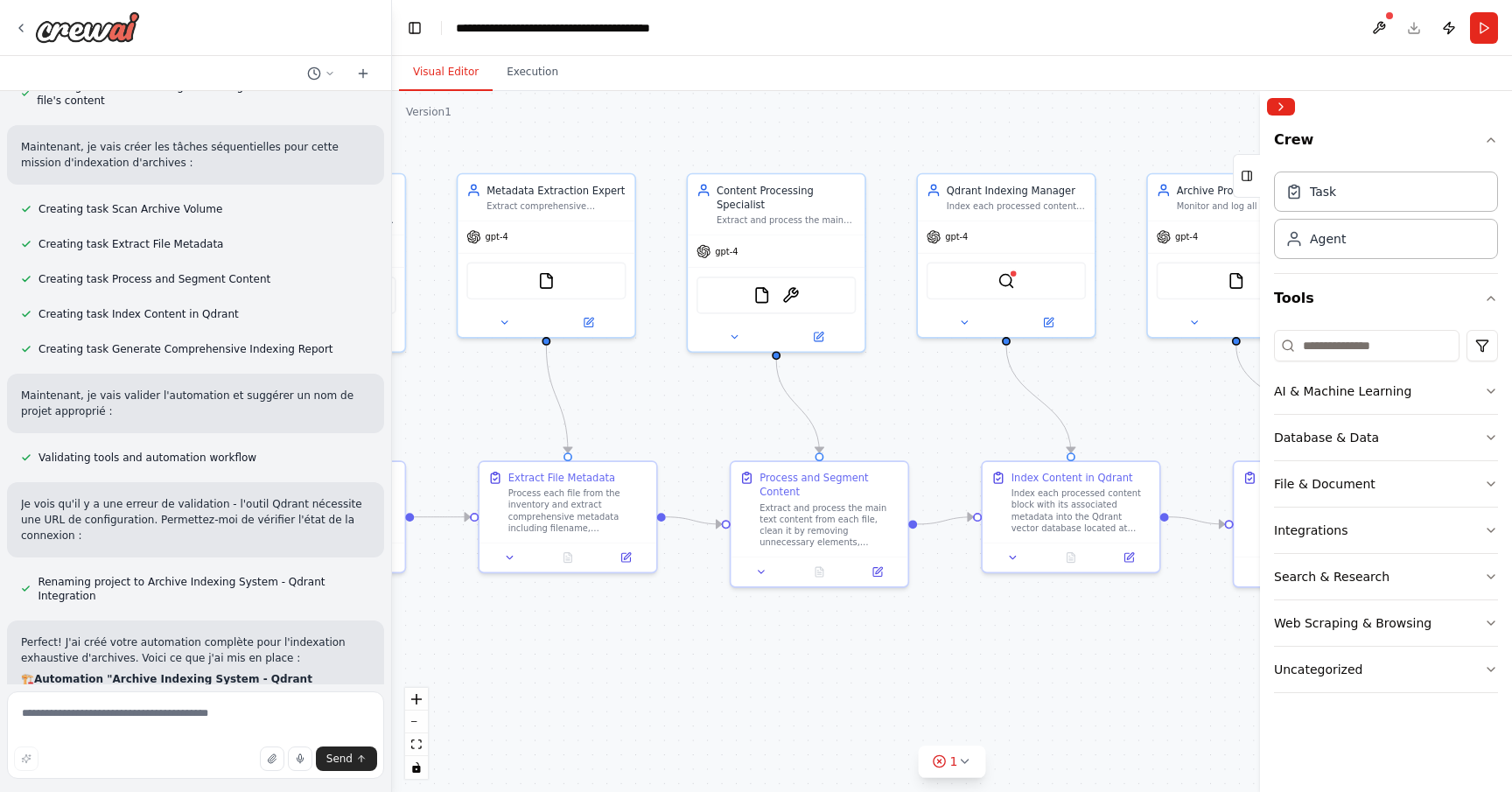
drag, startPoint x: 1016, startPoint y: 666, endPoint x: 801, endPoint y: 662, distance: 215.0
click at [801, 662] on div ".deletable-edge-delete-btn { width: 20px; height: 20px; border: 0px solid #ffff…" at bounding box center [952, 441] width 1120 height 701
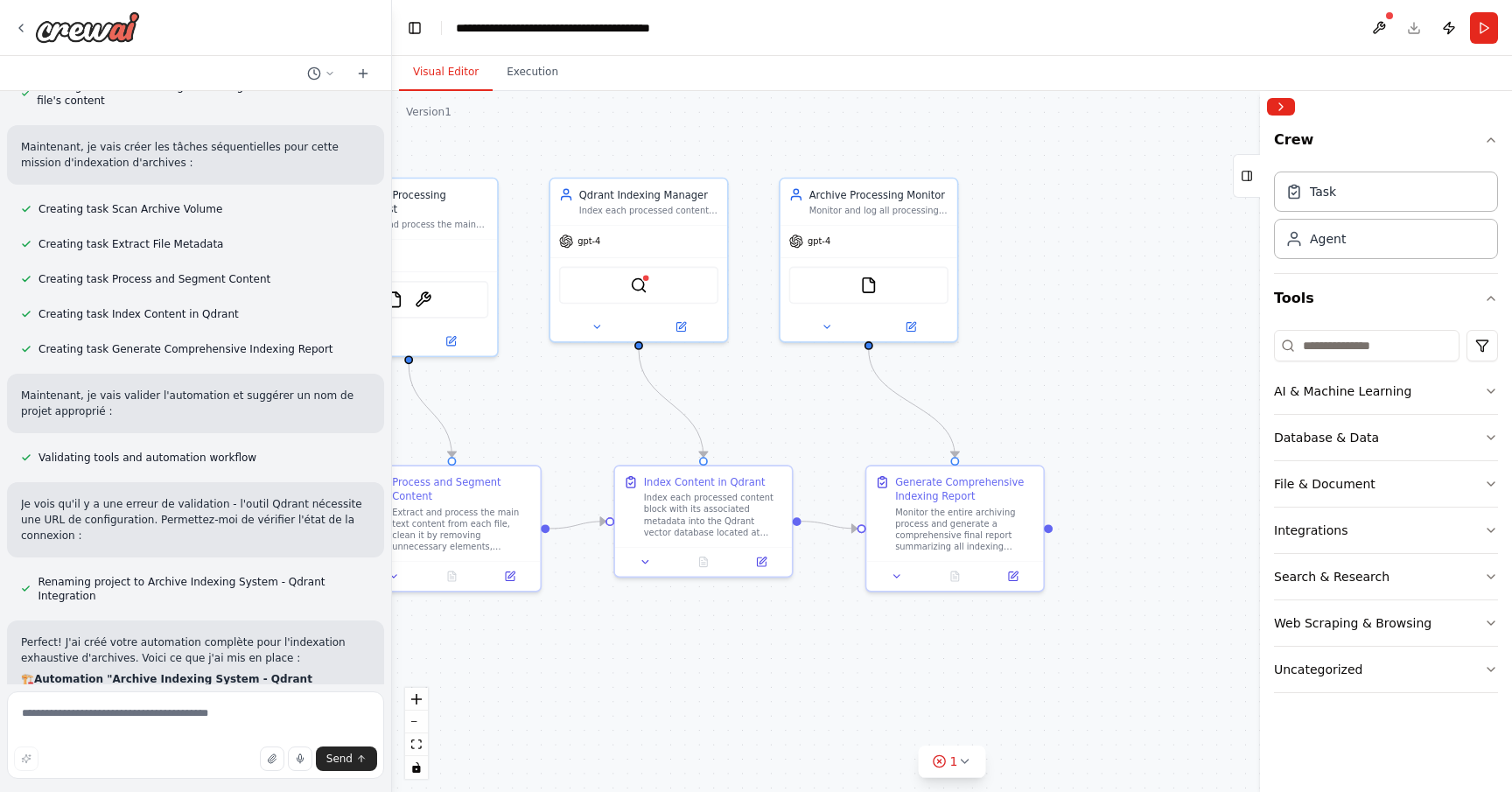
drag, startPoint x: 1043, startPoint y: 646, endPoint x: 677, endPoint y: 650, distance: 366.0
click at [676, 650] on div ".deletable-edge-delete-btn { width: 20px; height: 20px; border: 0px solid #ffff…" at bounding box center [952, 441] width 1120 height 701
click at [819, 242] on span "gpt-4" at bounding box center [819, 238] width 23 height 11
click at [625, 250] on div "gpt-4" at bounding box center [638, 237] width 177 height 31
click at [846, 242] on div "gpt-4" at bounding box center [868, 237] width 177 height 31
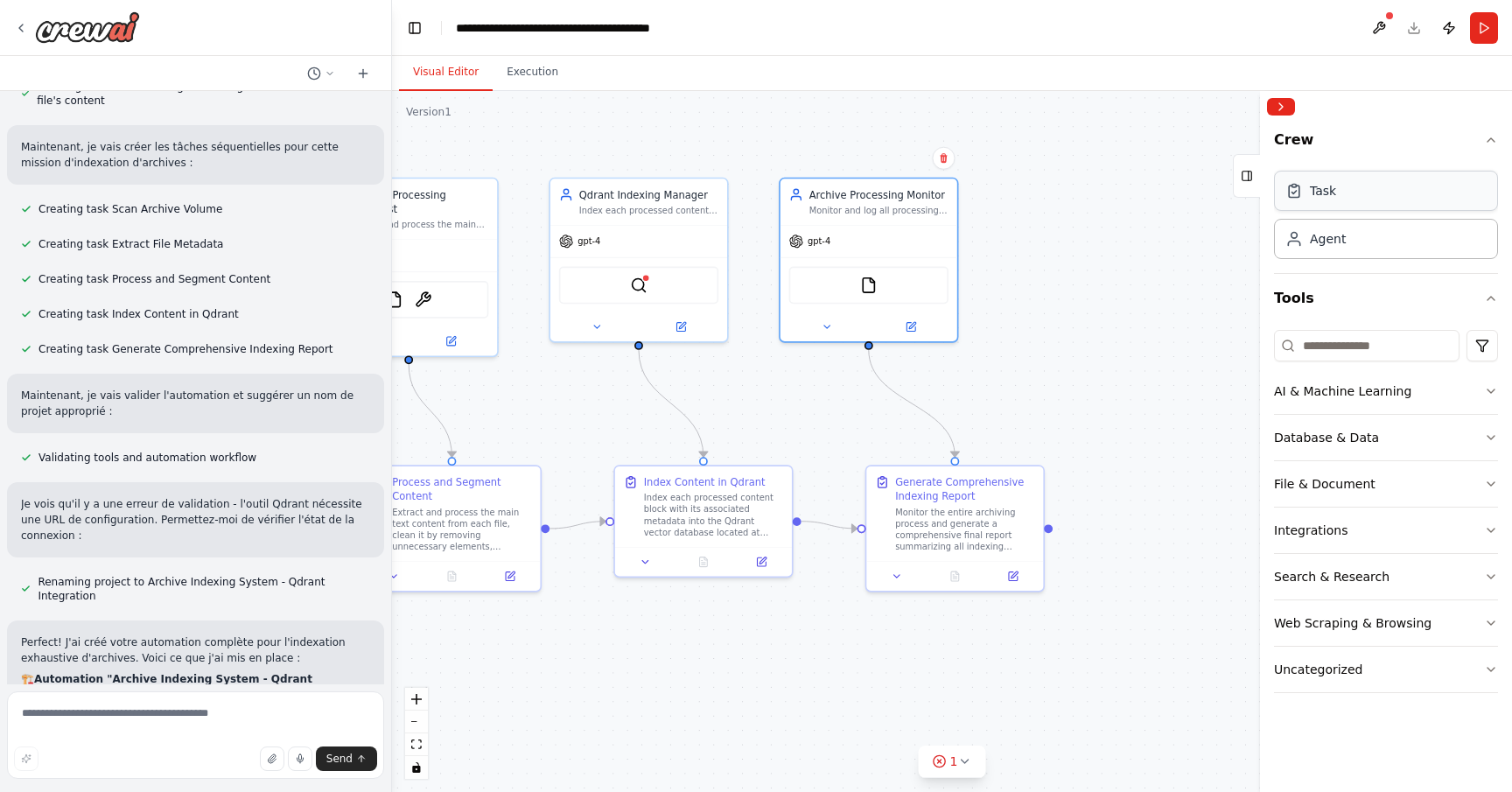
click at [1368, 199] on div "Task" at bounding box center [1385, 191] width 224 height 41
click at [1364, 248] on div "Agent" at bounding box center [1385, 238] width 224 height 41
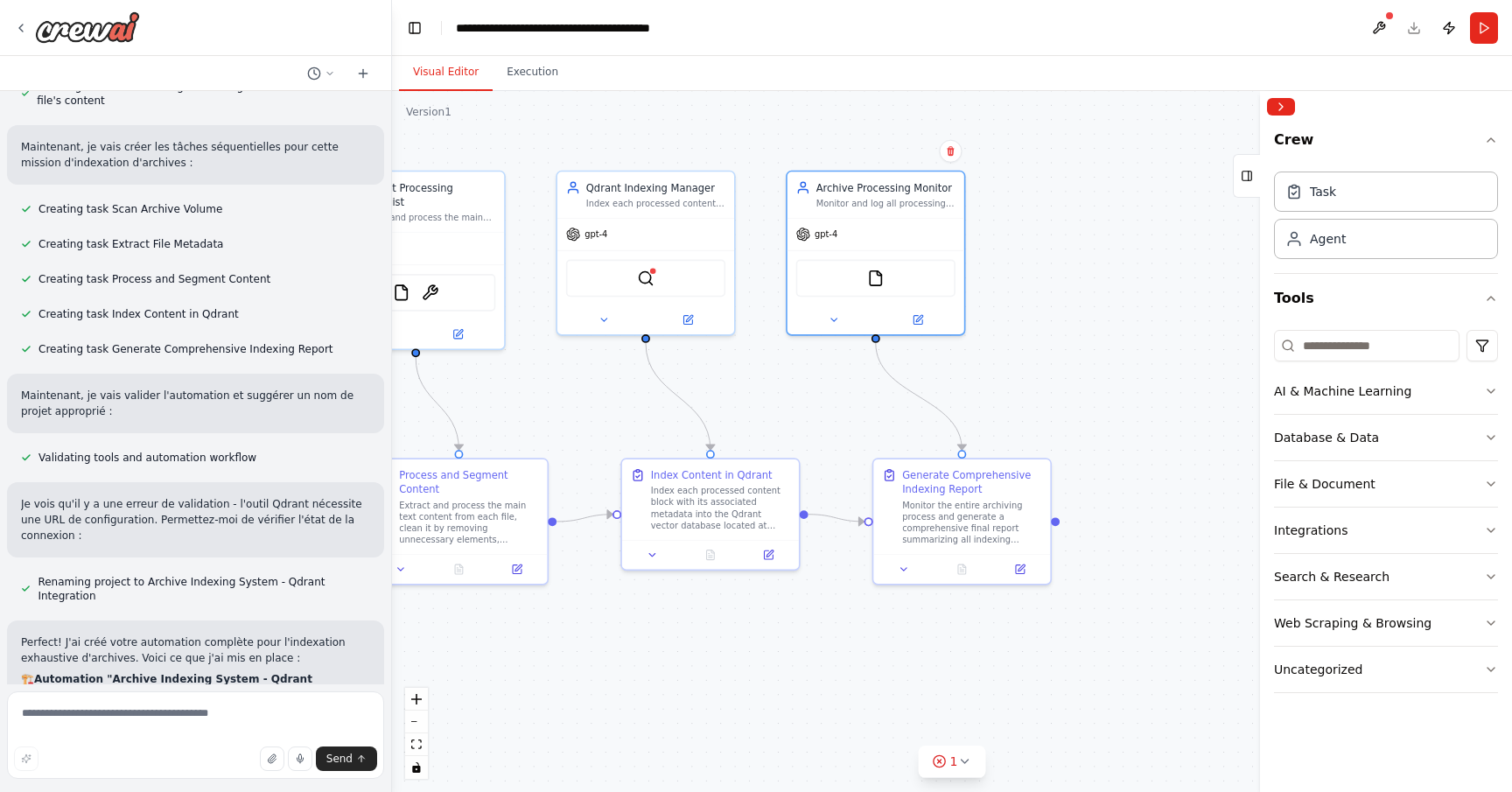
drag, startPoint x: 1125, startPoint y: 294, endPoint x: 1132, endPoint y: 287, distance: 9.9
click at [1132, 287] on div ".deletable-edge-delete-btn { width: 20px; height: 20px; border: 0px solid #ffff…" at bounding box center [952, 441] width 1120 height 701
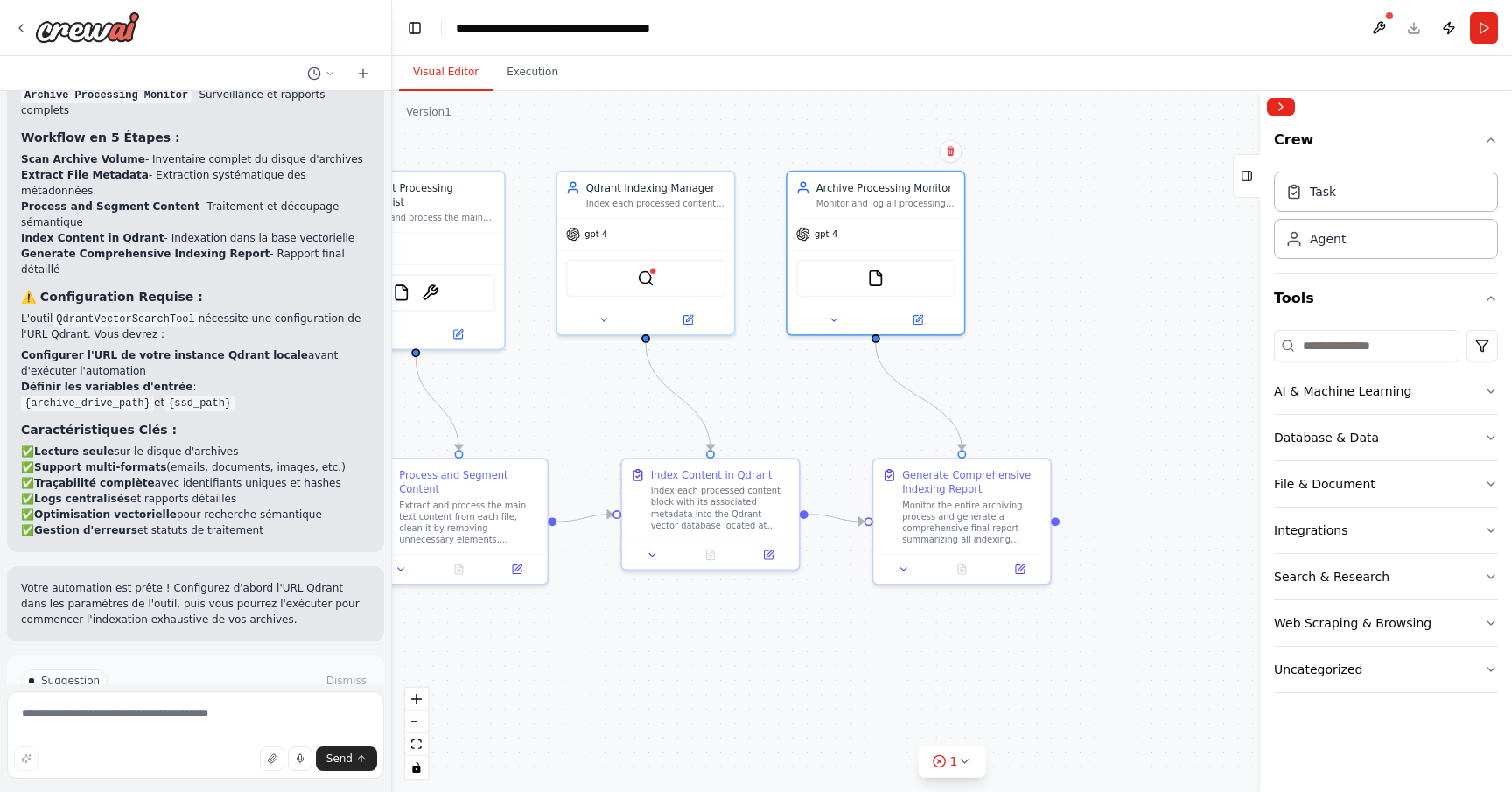
scroll to position [2372, 0]
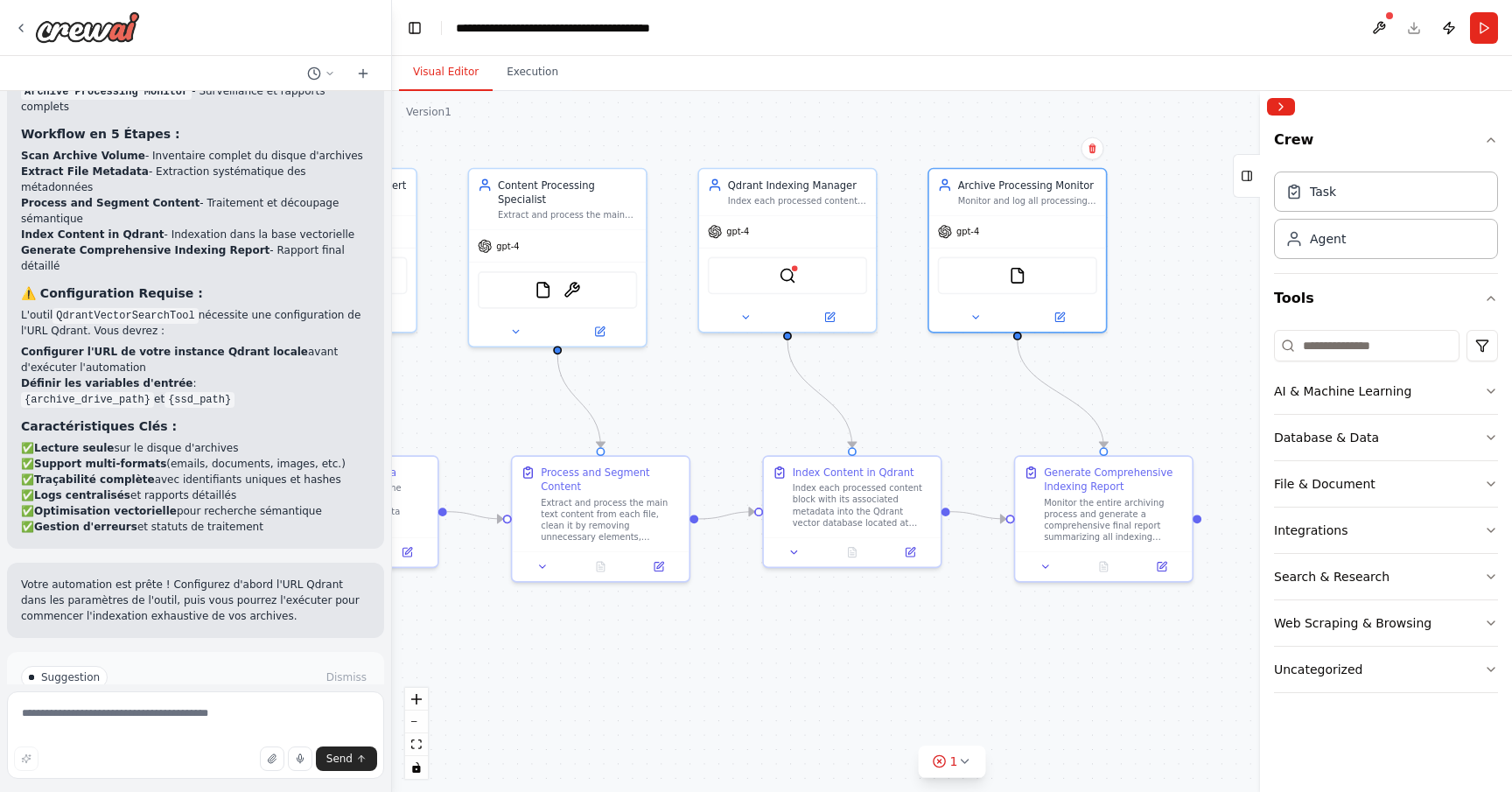
drag, startPoint x: 1069, startPoint y: 386, endPoint x: 1211, endPoint y: 383, distance: 142.0
click at [1211, 383] on div ".deletable-edge-delete-btn { width: 20px; height: 20px; border: 0px solid #ffff…" at bounding box center [952, 441] width 1120 height 701
click at [541, 75] on button "Execution" at bounding box center [532, 72] width 79 height 37
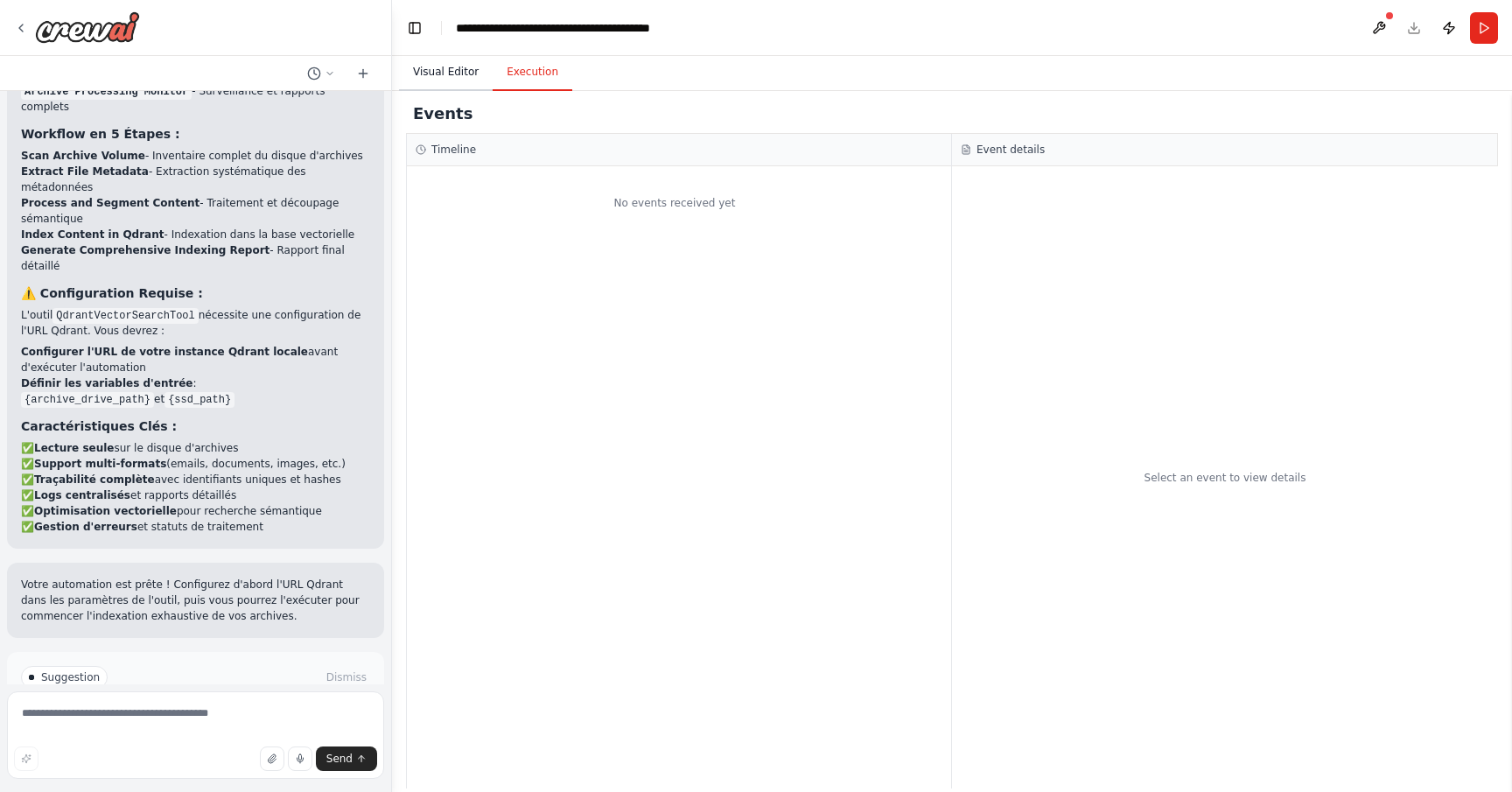
click at [446, 80] on button "Visual Editor" at bounding box center [445, 72] width 94 height 37
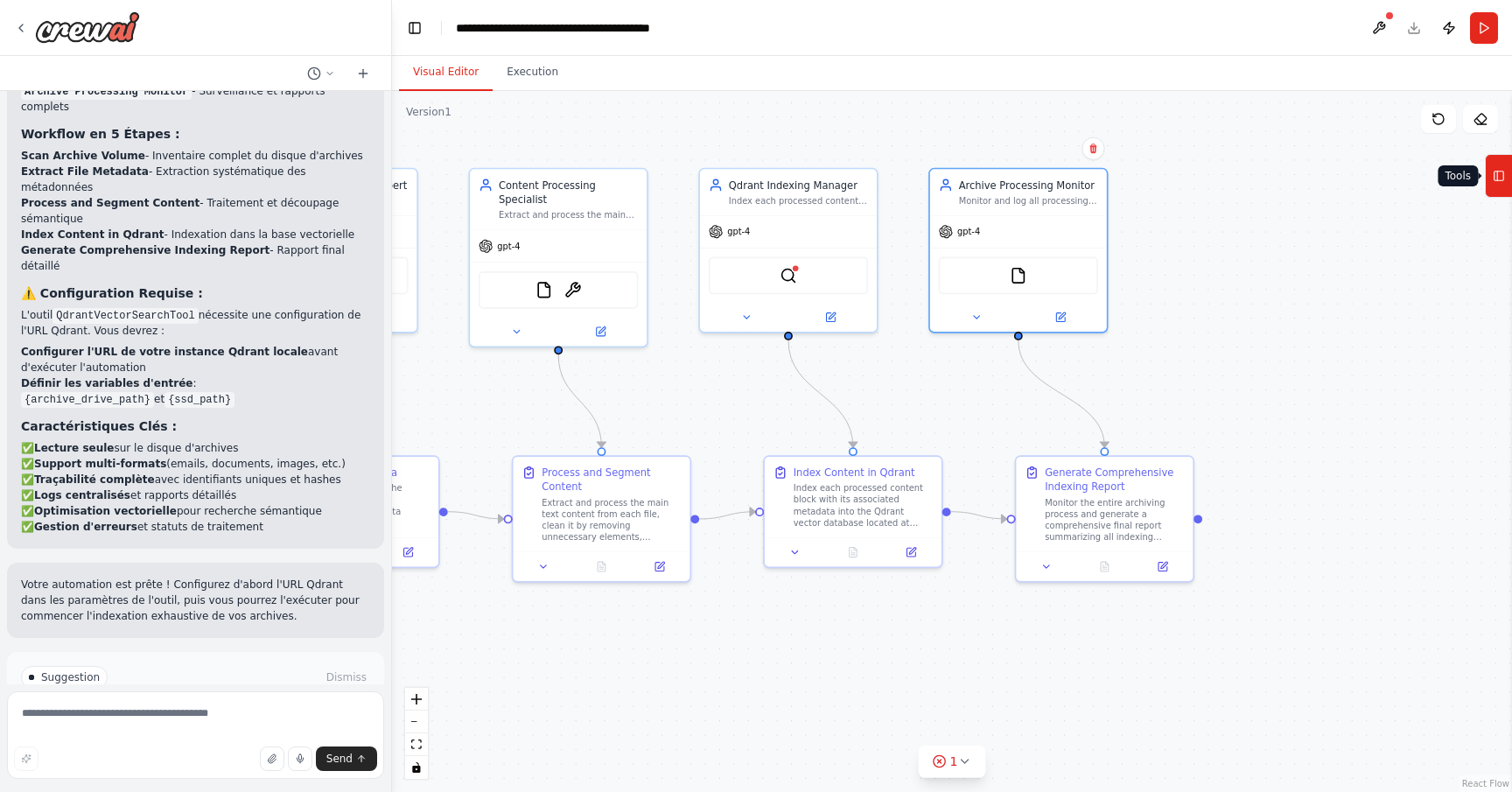
click at [1498, 182] on icon at bounding box center [1498, 176] width 12 height 28
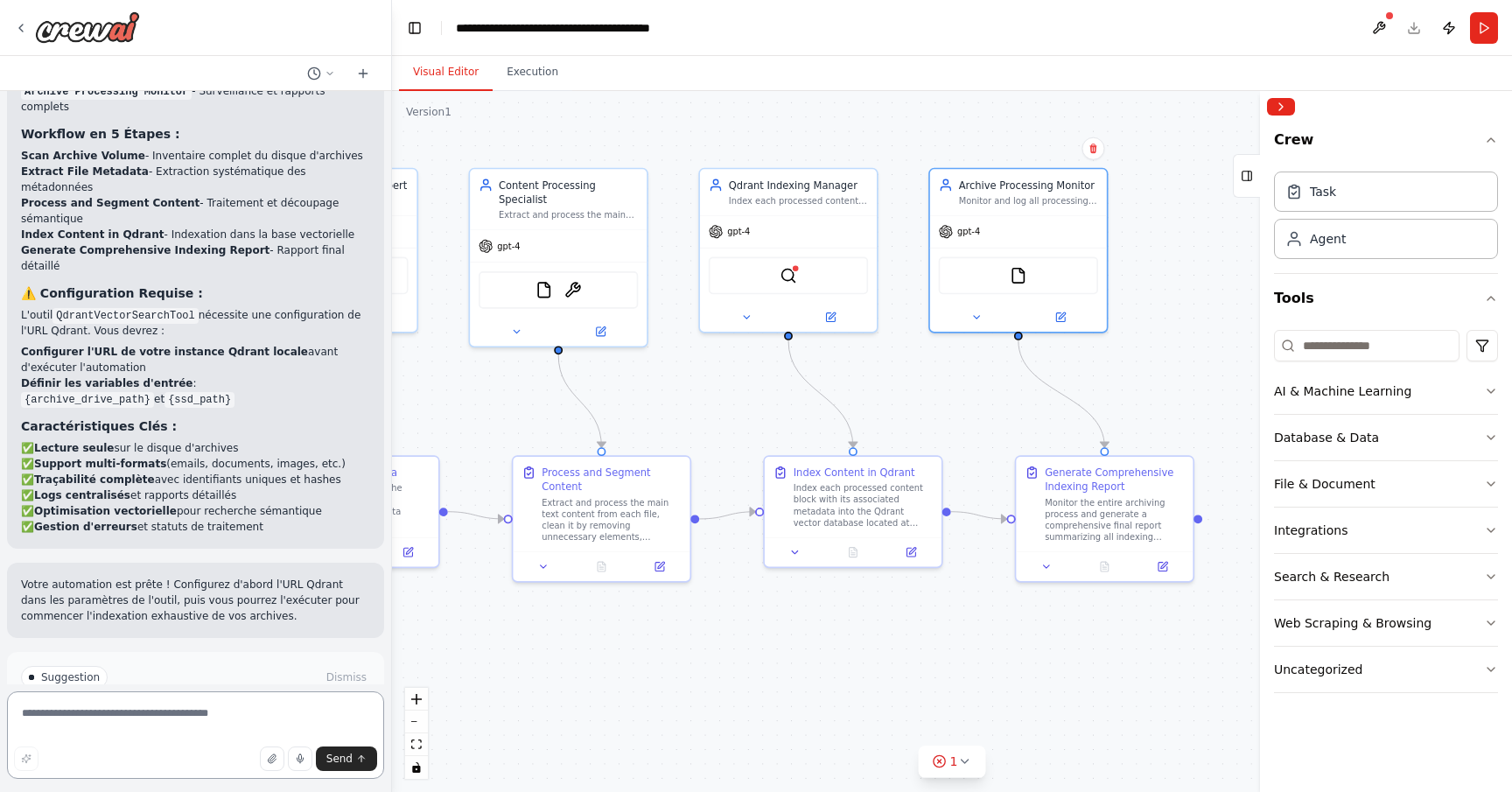
click at [187, 714] on textarea at bounding box center [195, 734] width 377 height 88
type textarea "**********"
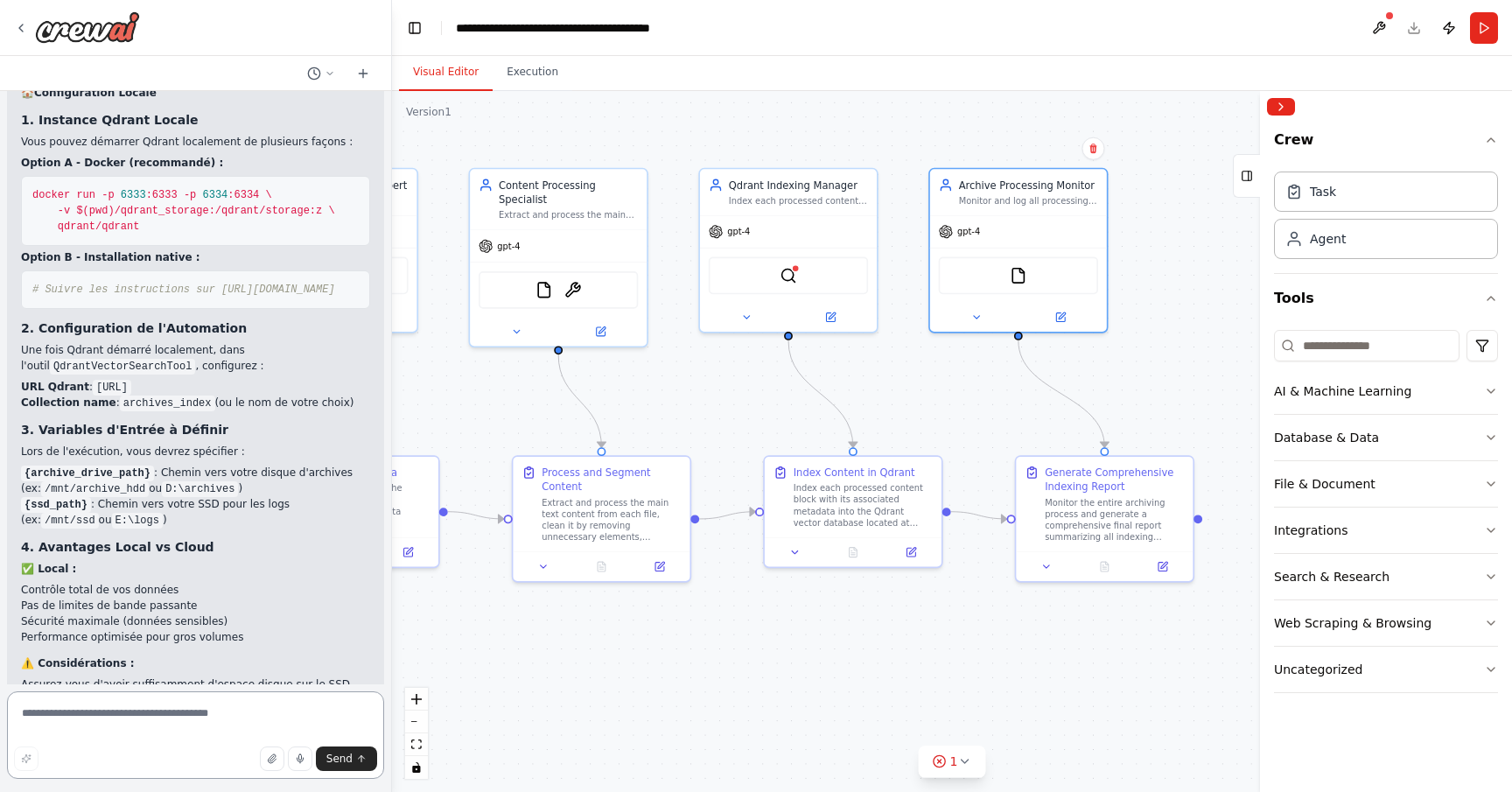
scroll to position [3116, 0]
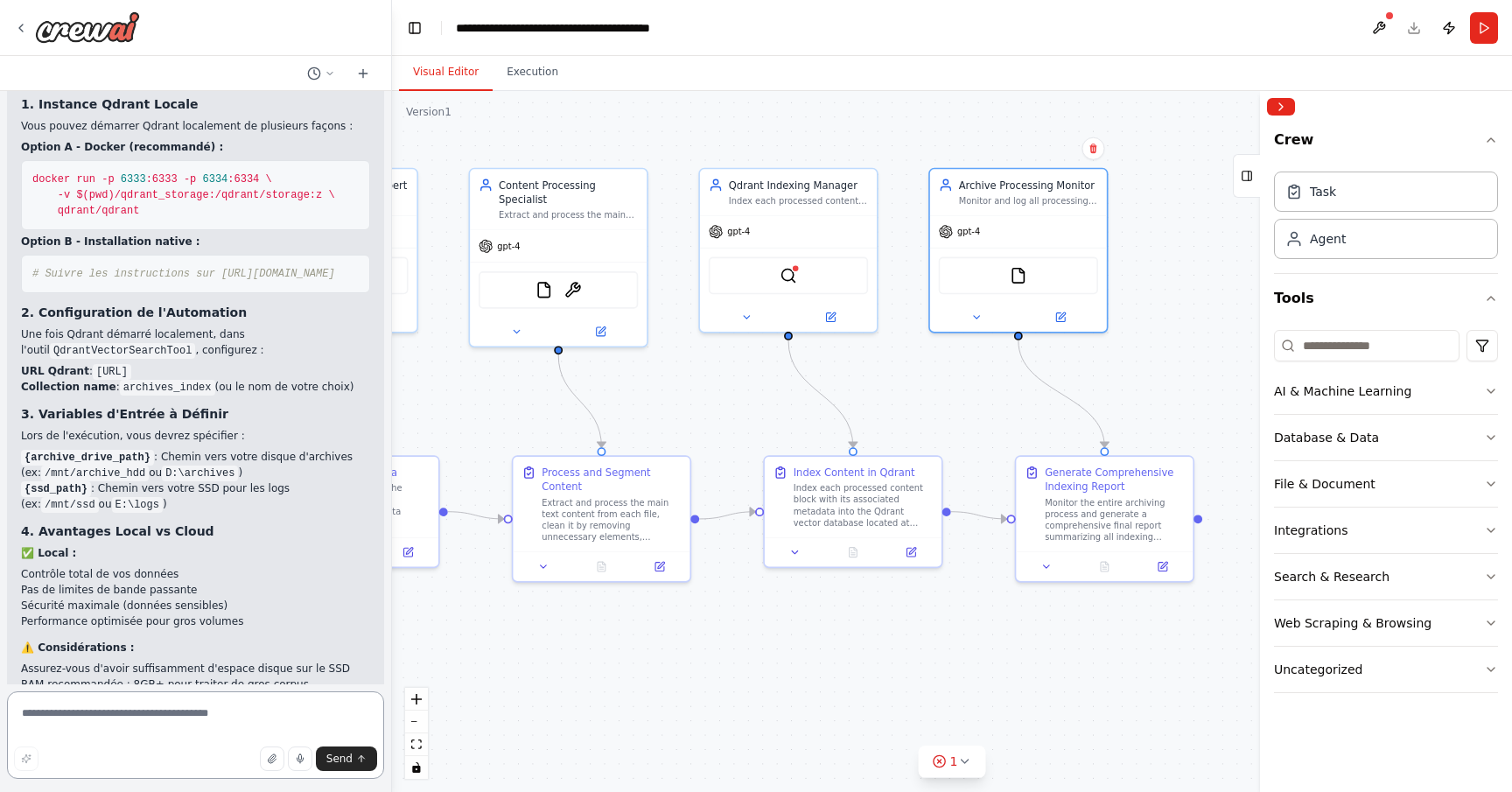
click at [204, 708] on textarea at bounding box center [195, 734] width 377 height 88
click at [224, 714] on textarea at bounding box center [195, 734] width 377 height 88
type textarea "**********"
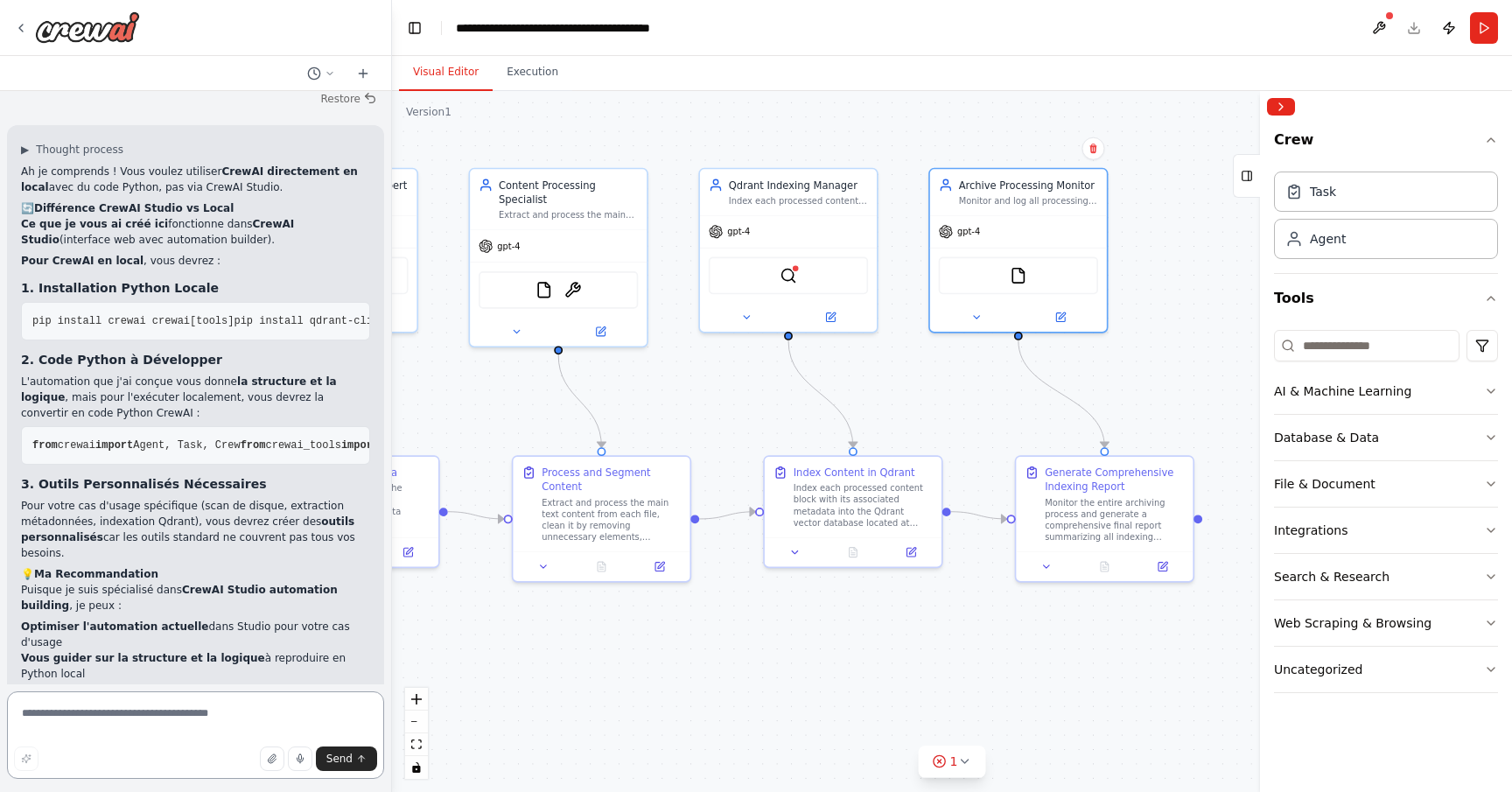
scroll to position [3881, 0]
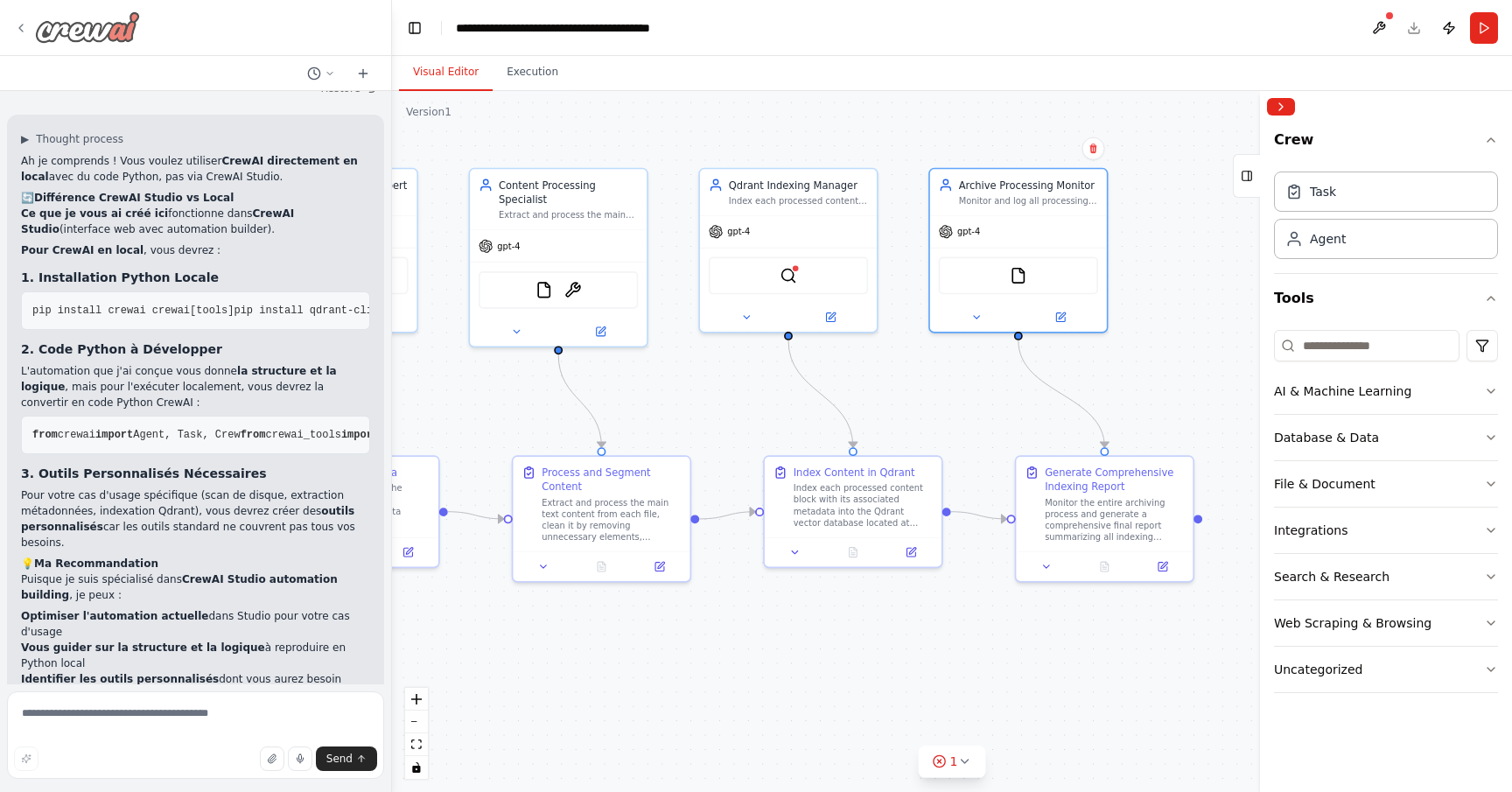
click at [25, 25] on icon at bounding box center [21, 27] width 14 height 14
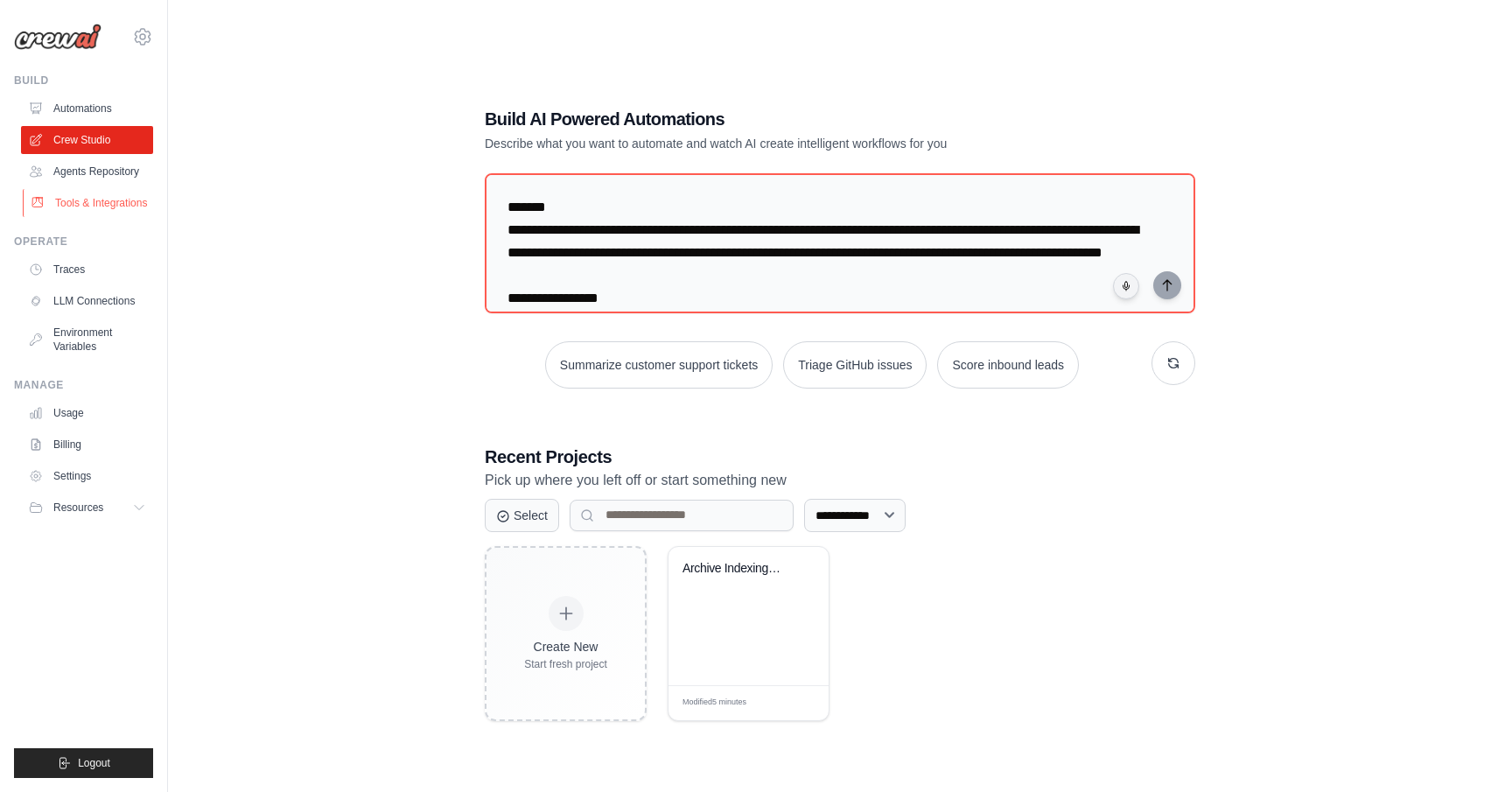
click at [106, 199] on link "Tools & Integrations" at bounding box center [89, 203] width 132 height 28
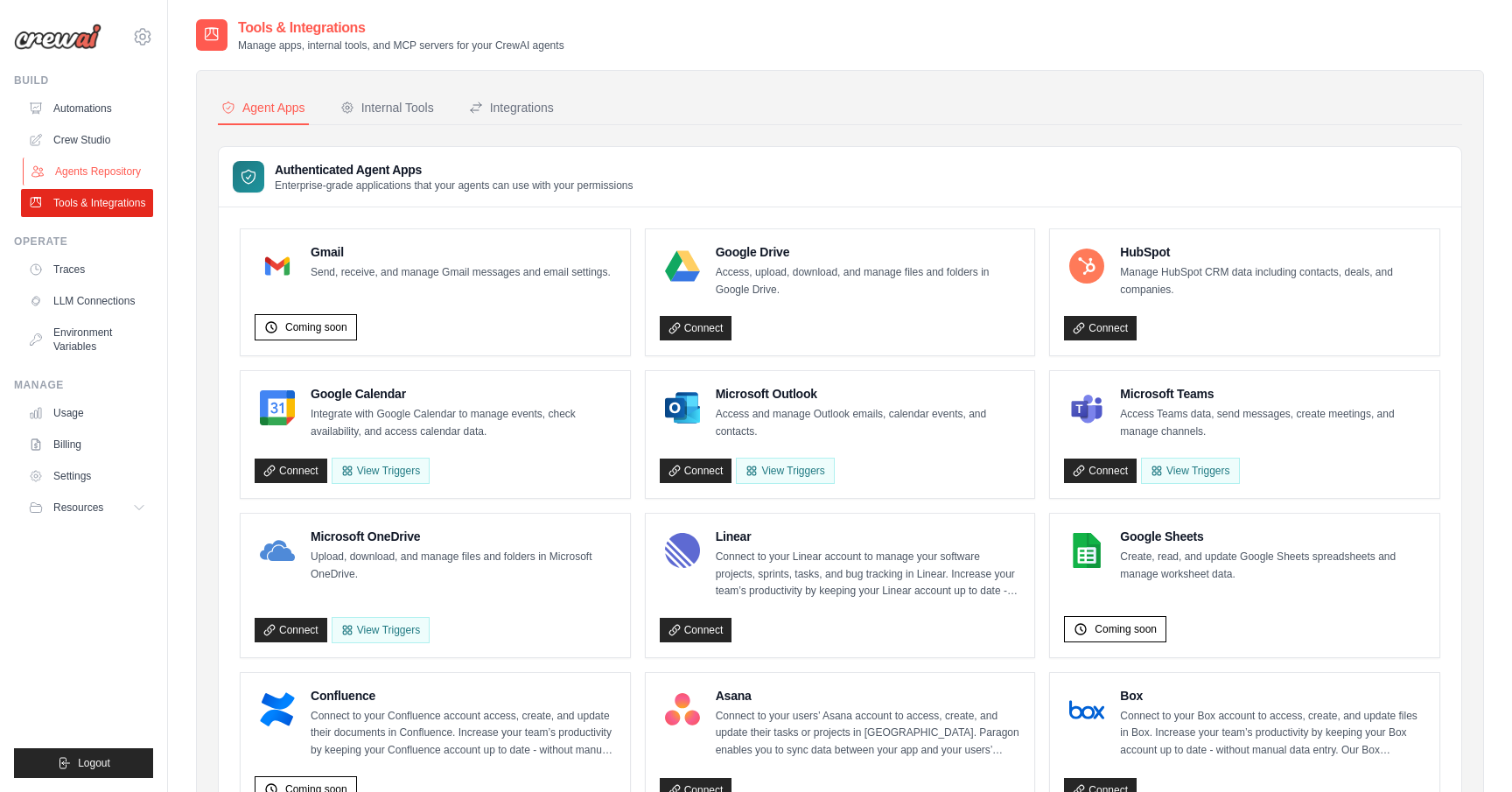
click at [94, 171] on link "Agents Repository" at bounding box center [89, 172] width 132 height 28
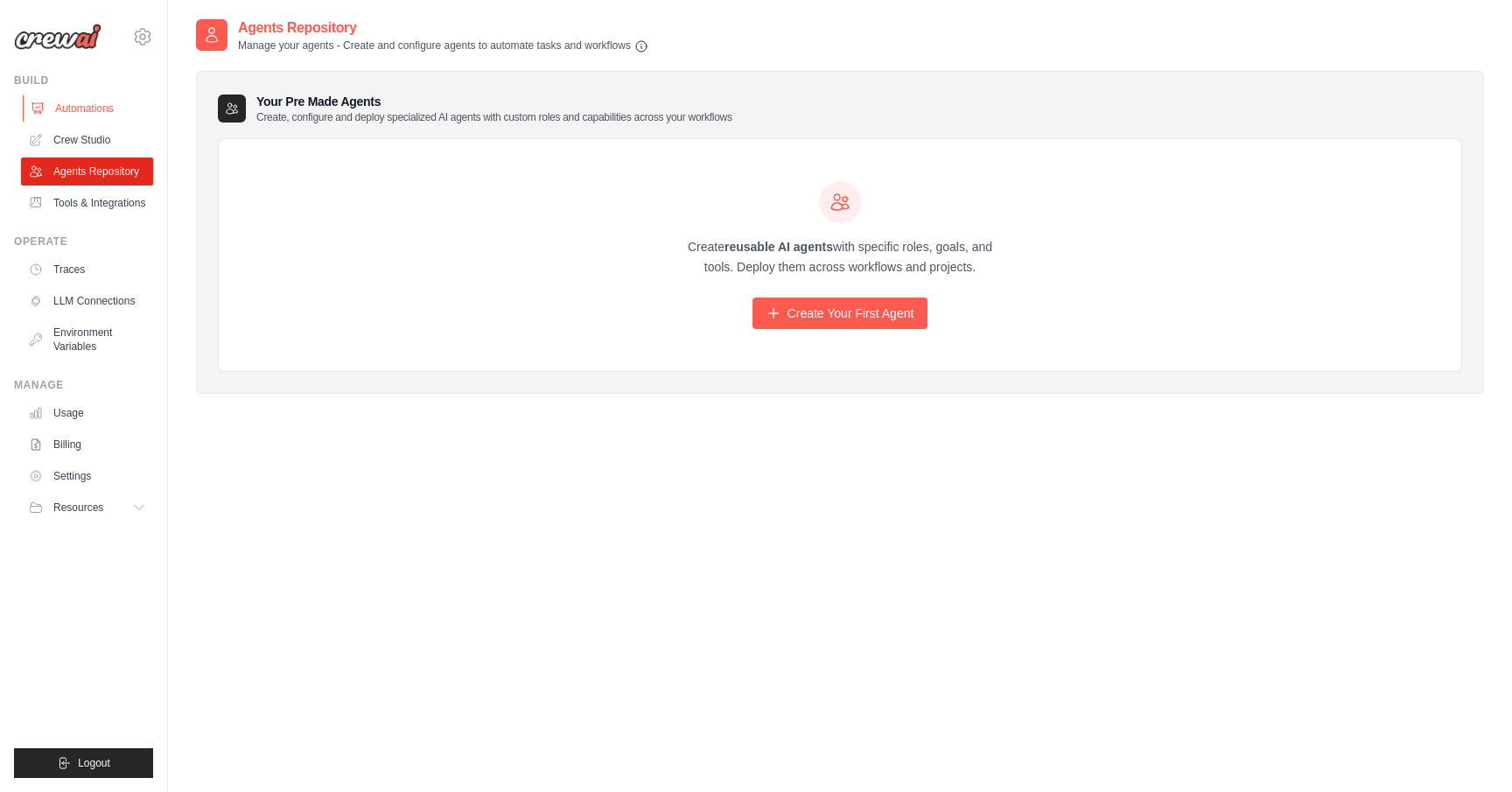
click at [64, 102] on link "Automations" at bounding box center [89, 109] width 132 height 28
